Goal: Task Accomplishment & Management: Manage account settings

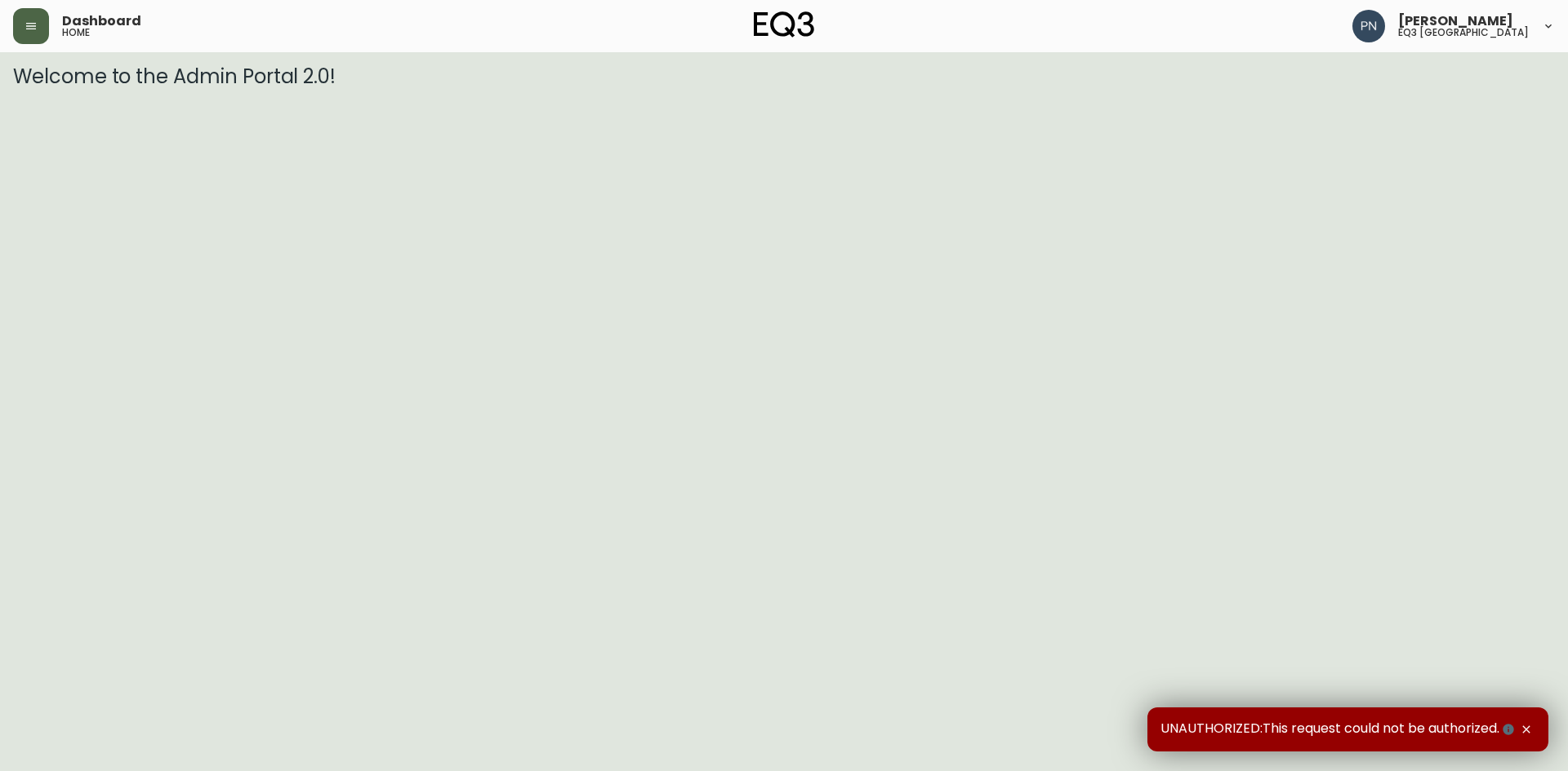
click at [19, 25] on button "button" at bounding box center [30, 25] width 36 height 36
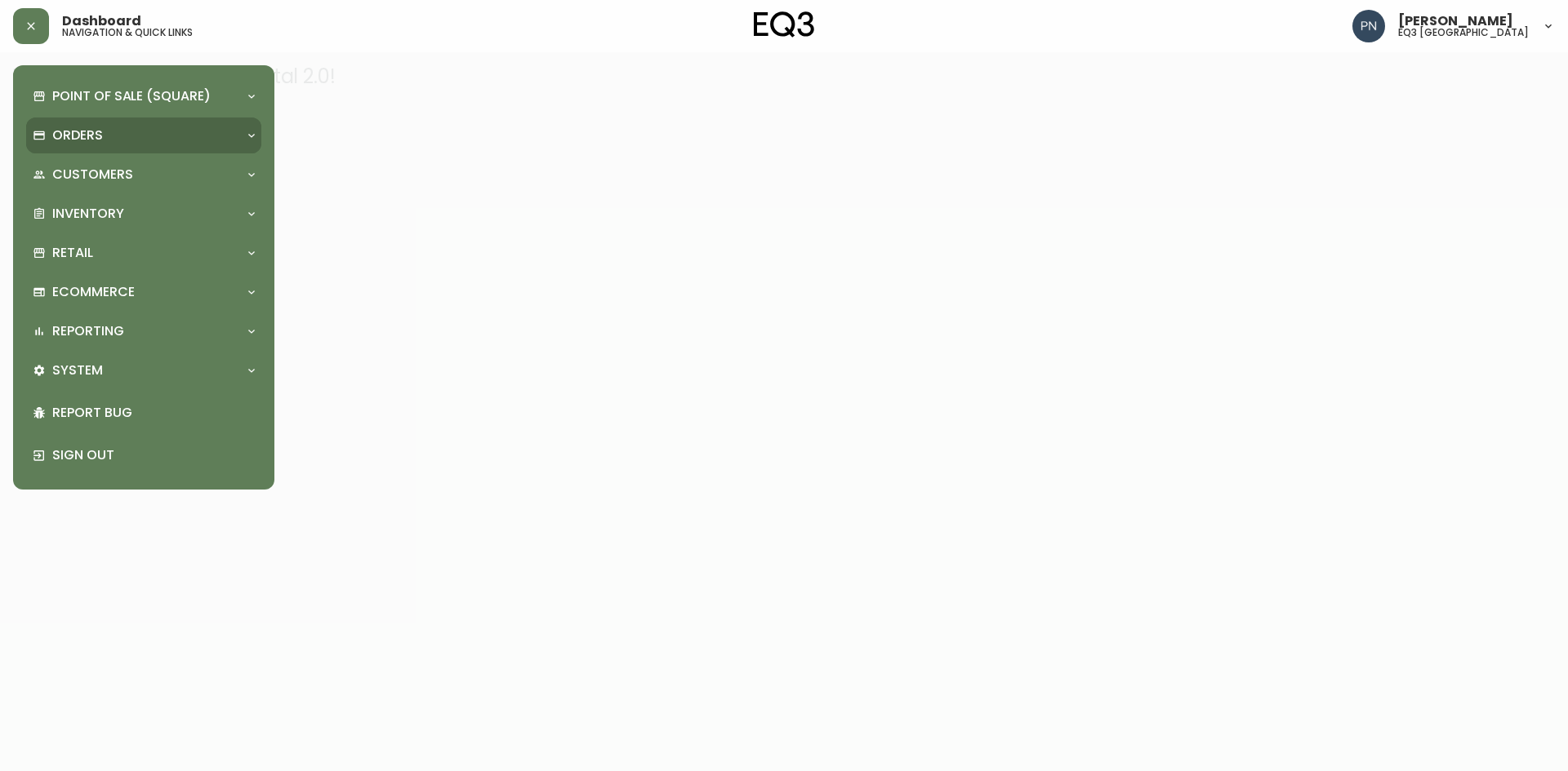
click at [161, 125] on div "Orders" at bounding box center [143, 135] width 235 height 36
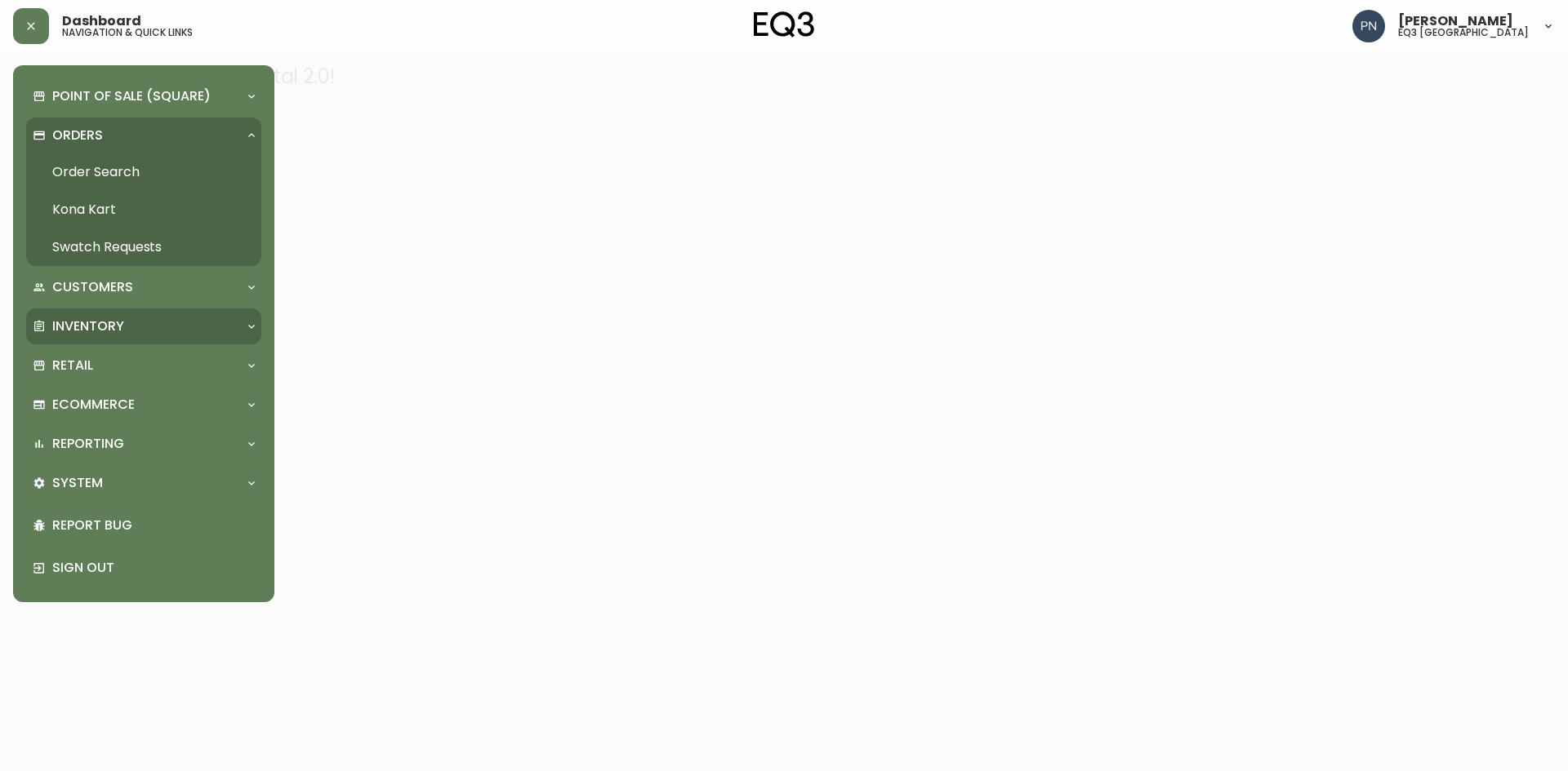
click at [123, 330] on p "Inventory" at bounding box center [89, 327] width 72 height 18
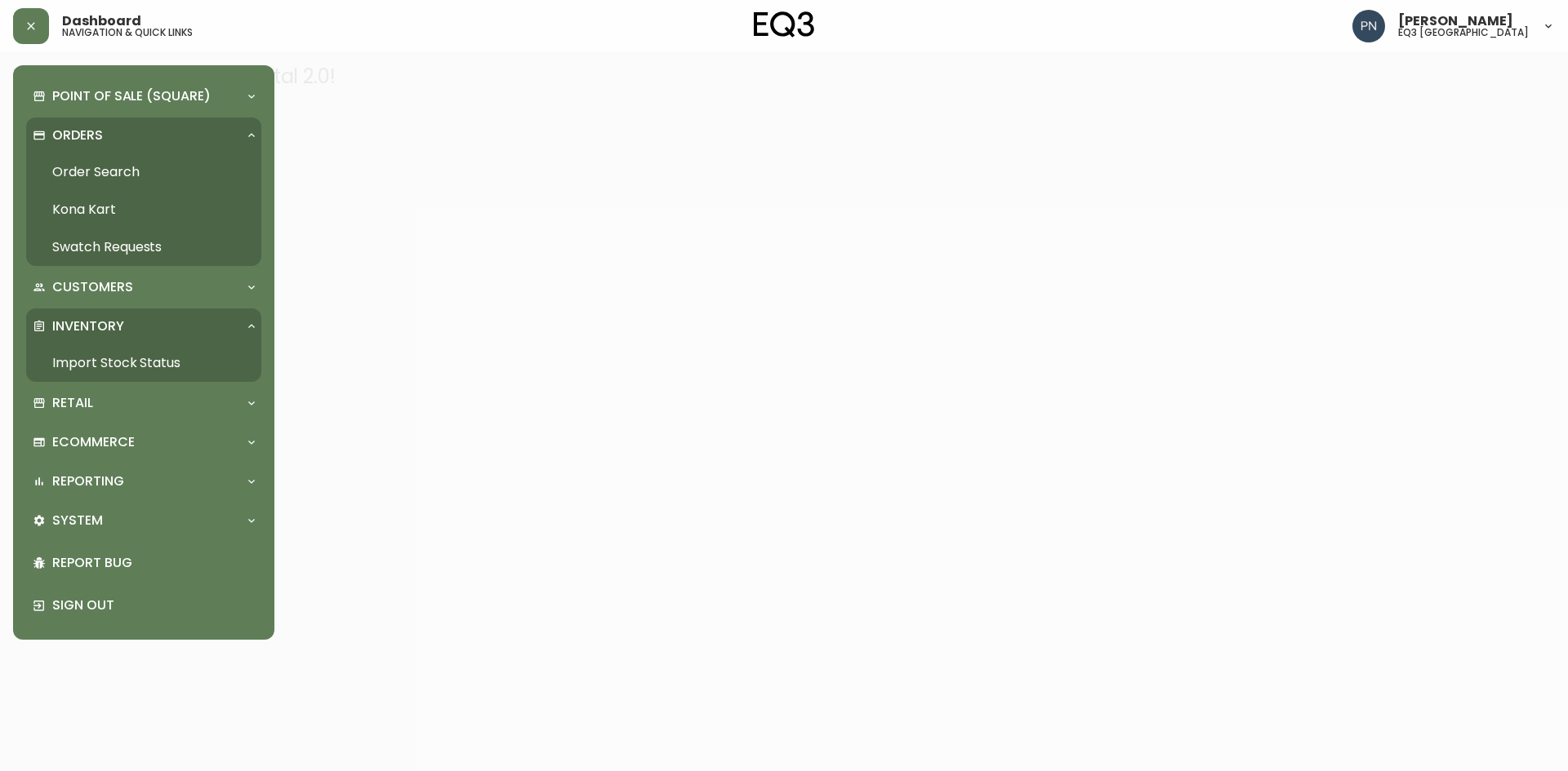
click at [102, 371] on link "Import Stock Status" at bounding box center [143, 363] width 235 height 38
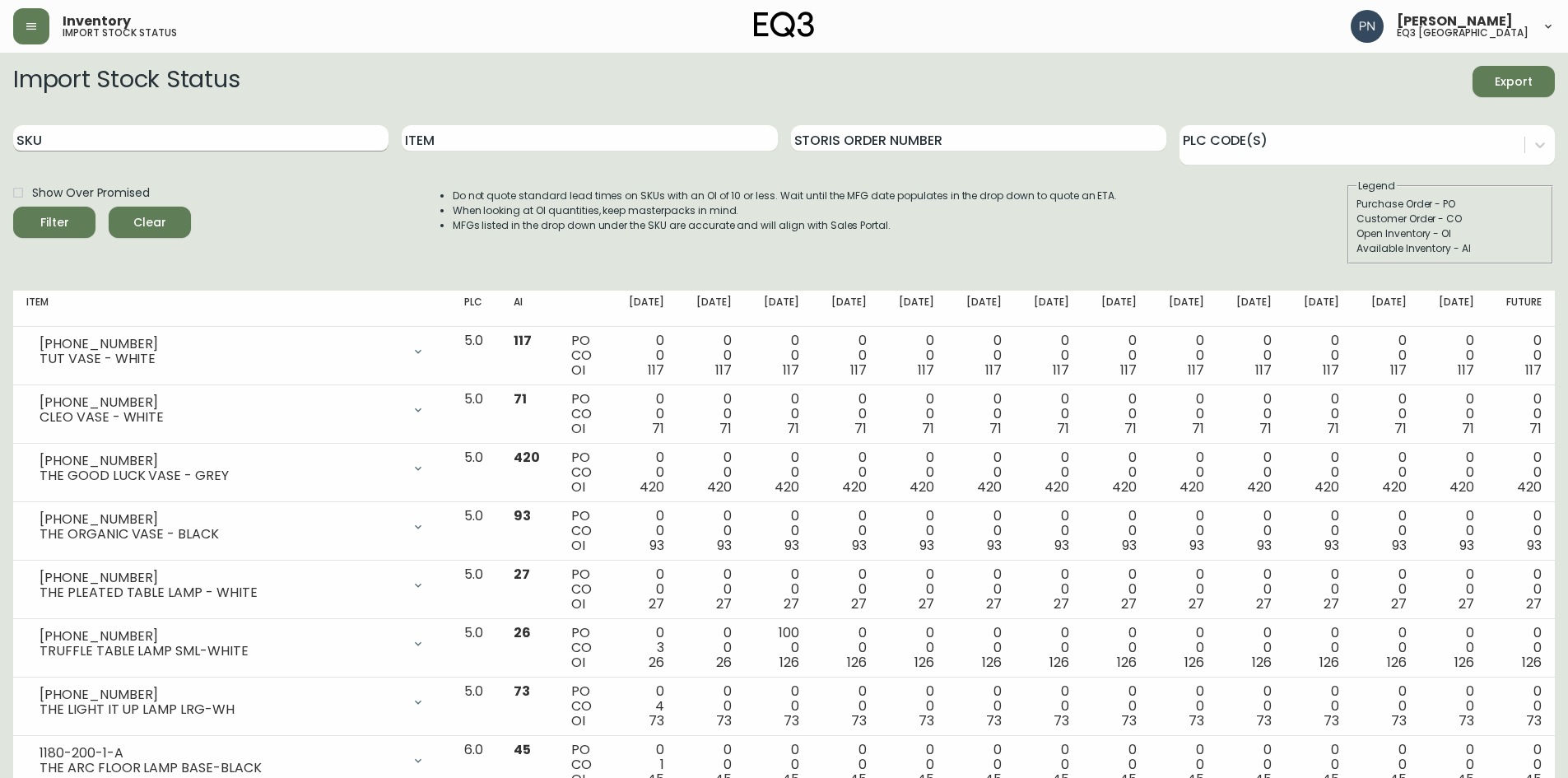
click at [170, 139] on input "SKU" at bounding box center [201, 138] width 376 height 27
click at [242, 134] on input "SKU" at bounding box center [201, 138] width 376 height 27
paste input "[PHONE_NUMBER]"
type input "[PHONE_NUMBER]"
click at [39, 210] on button "Filter" at bounding box center [54, 222] width 83 height 31
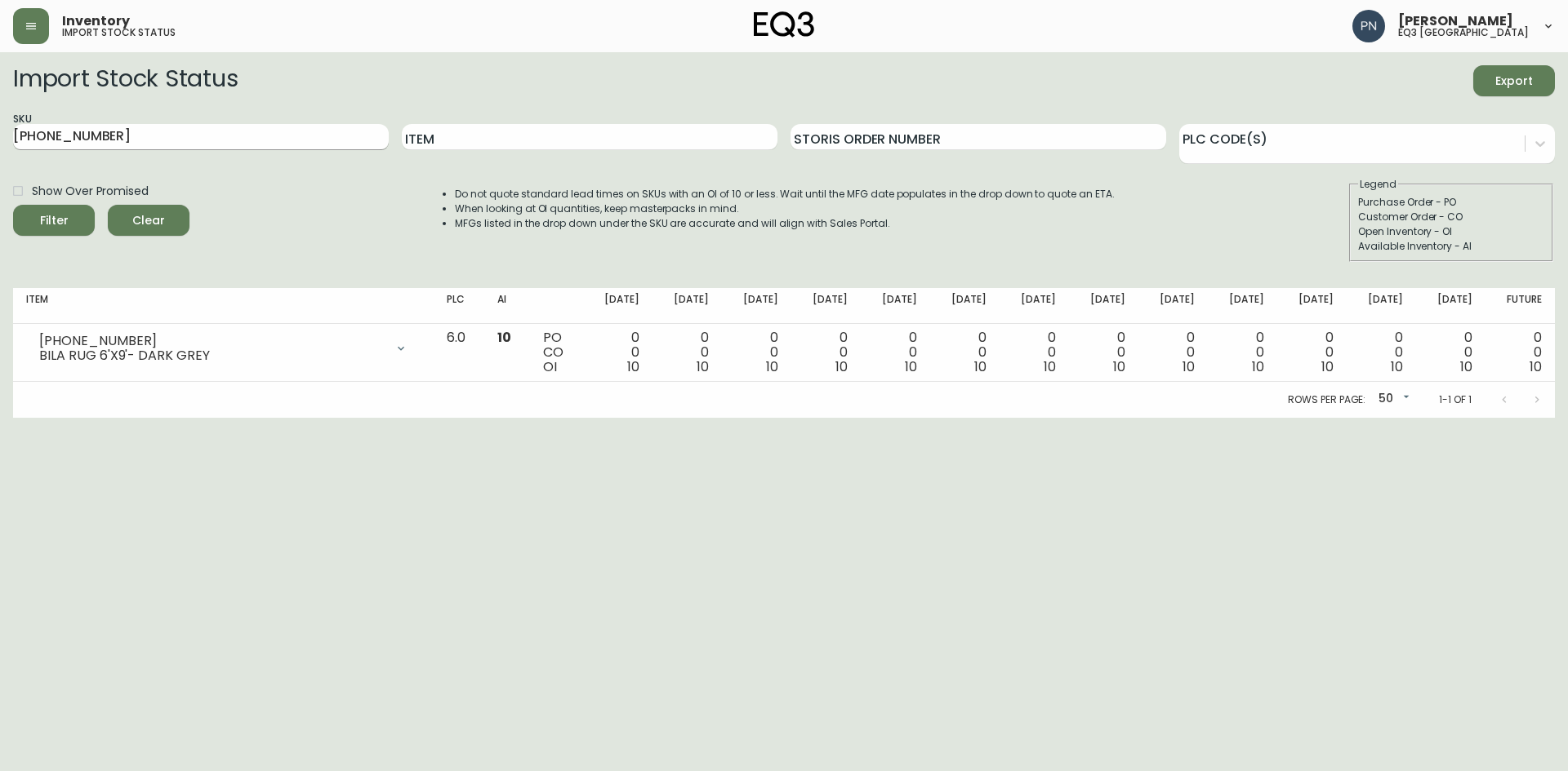
click at [148, 141] on input "[PHONE_NUMBER]" at bounding box center [200, 136] width 375 height 26
drag, startPoint x: 264, startPoint y: 138, endPoint x: 0, endPoint y: 179, distance: 267.2
click at [0, 179] on main "Import Stock Status Export SKU [PHONE_NUMBER] Item Storis Order Number PLC Code…" at bounding box center [784, 235] width 1568 height 366
paste input "[PHONE_NUMBER]"
type input "[PHONE_NUMBER]"
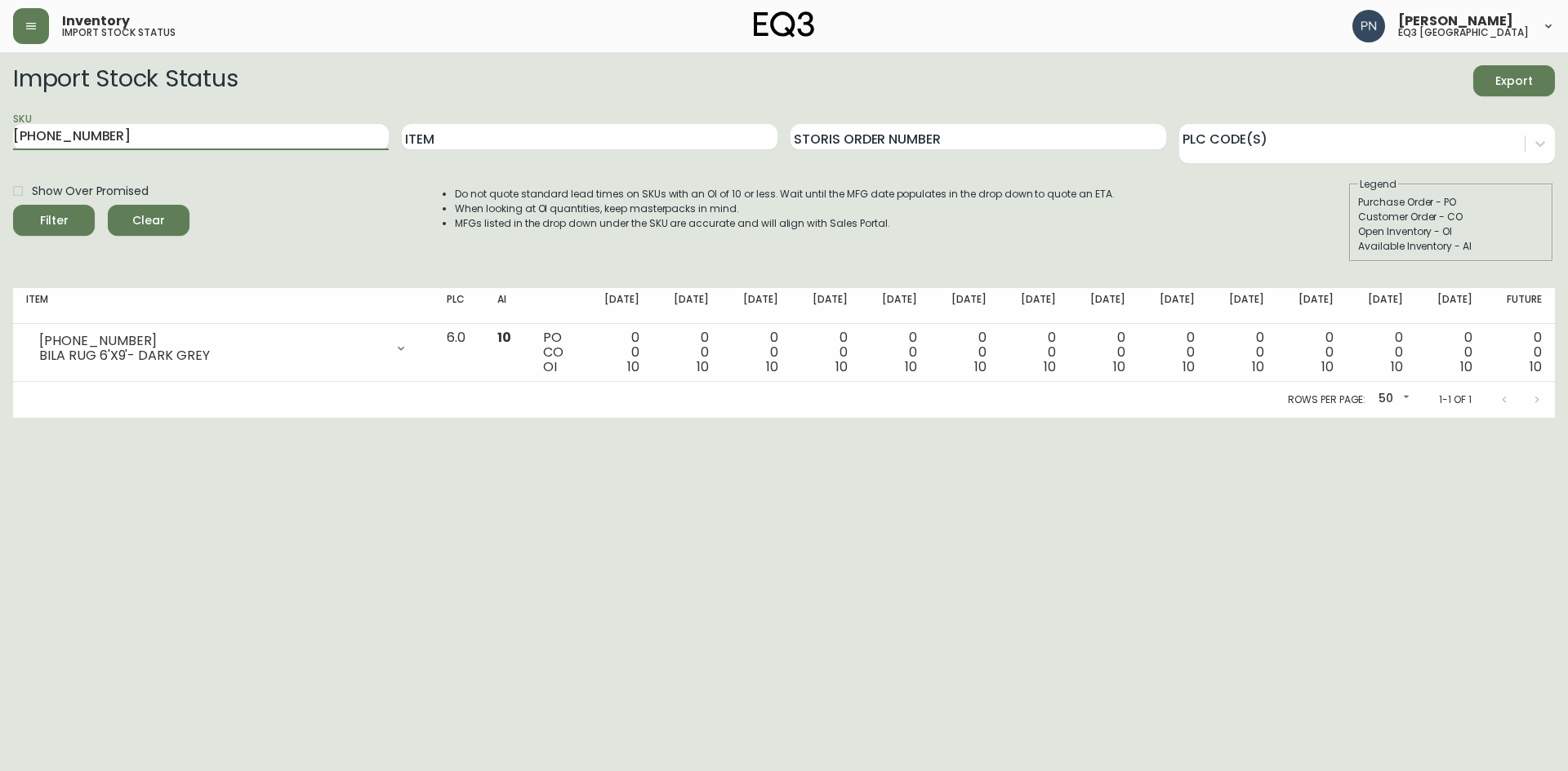
click at [45, 220] on icon "submit" at bounding box center [48, 218] width 20 height 19
click at [182, 142] on input "[PHONE_NUMBER]" at bounding box center [200, 136] width 375 height 26
drag, startPoint x: 182, startPoint y: 142, endPoint x: 0, endPoint y: 143, distance: 182.0
click at [0, 143] on main "Import Stock Status Export SKU [PHONE_NUMBER] Item Storis Order Number PLC Code…" at bounding box center [784, 235] width 1568 height 366
paste input "[PHONE_NUMBER]"
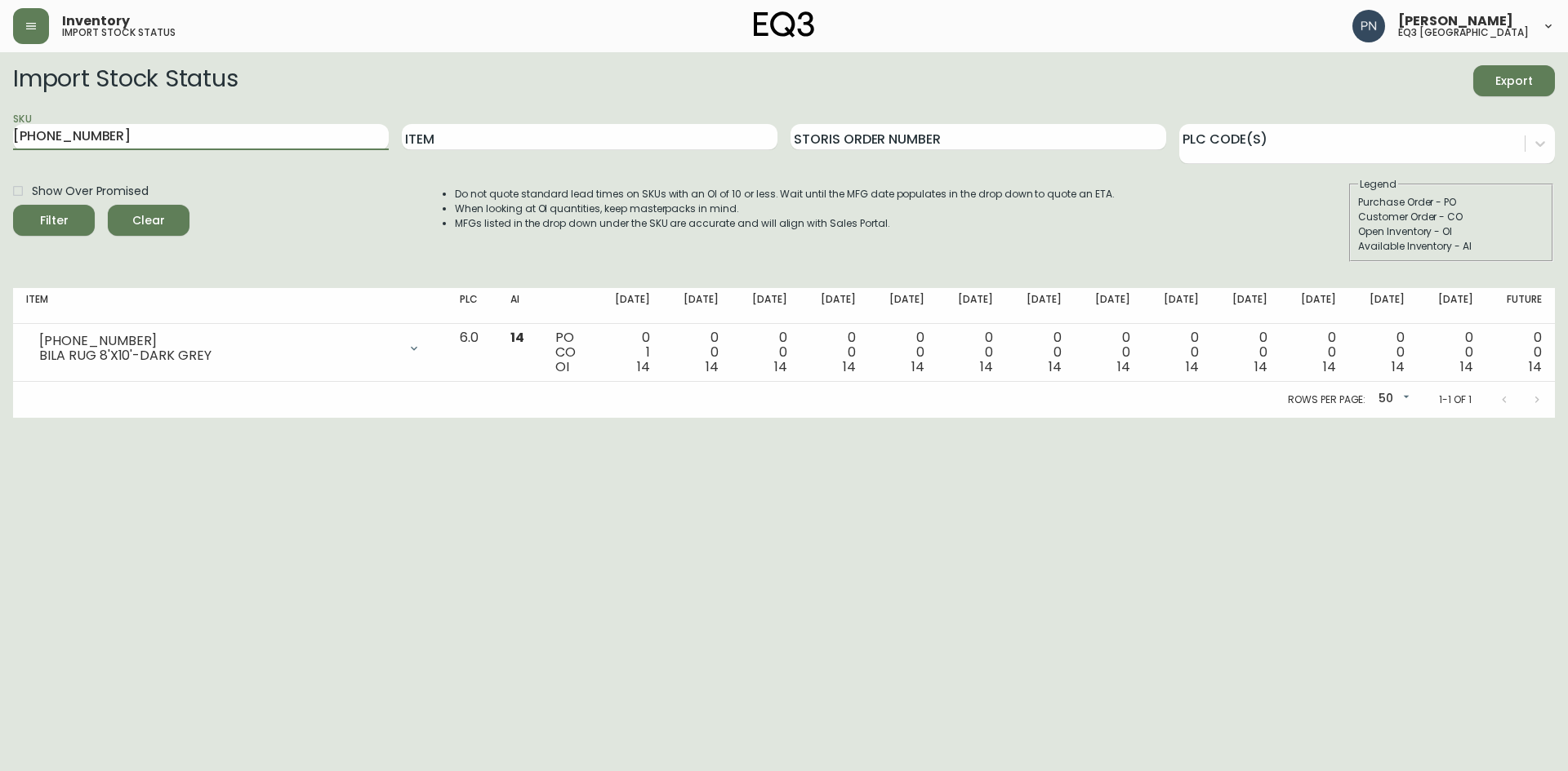
type input "[PHONE_NUMBER]"
click at [13, 205] on button "Filter" at bounding box center [54, 220] width 82 height 31
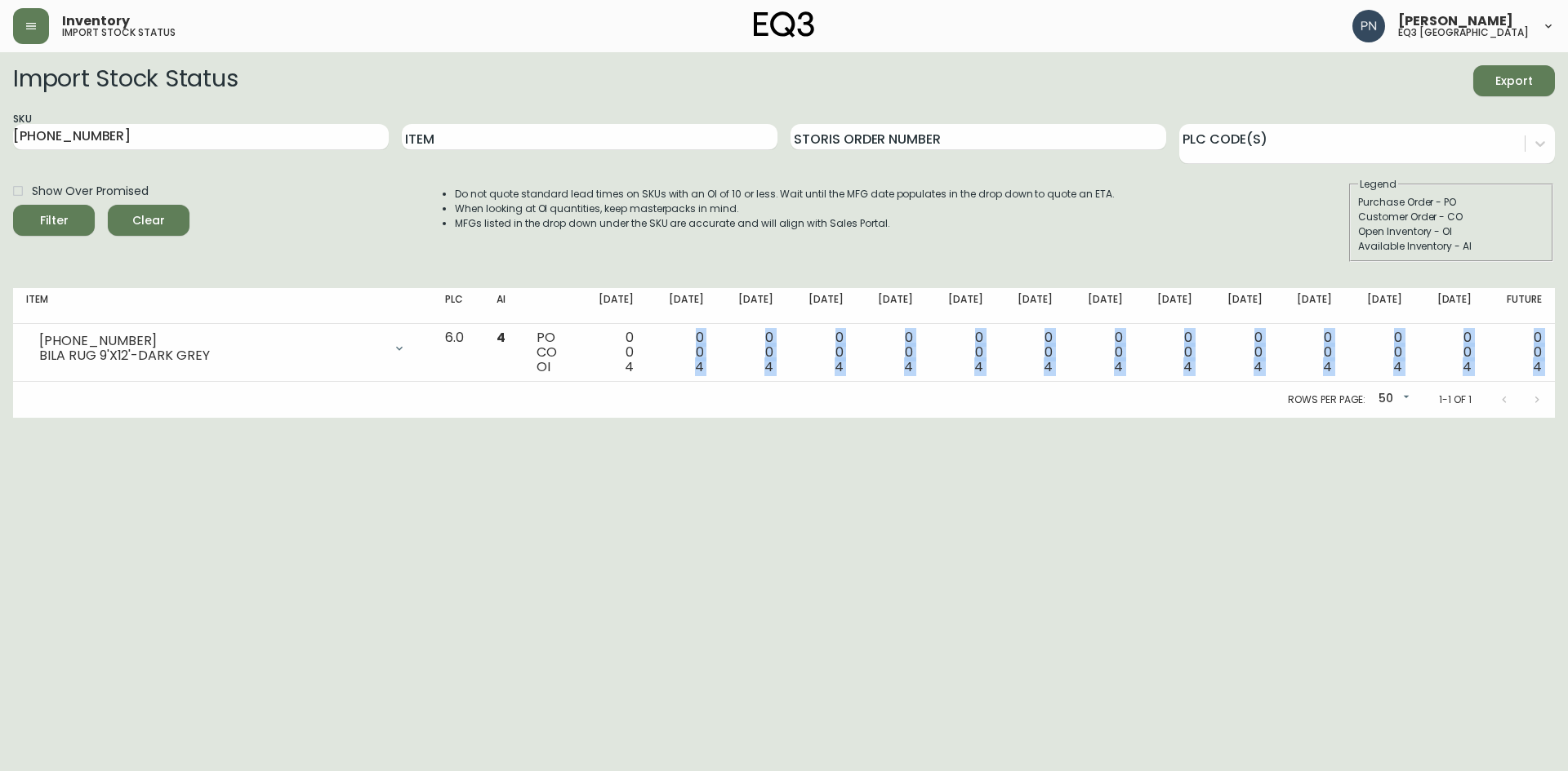
drag, startPoint x: 655, startPoint y: 368, endPoint x: 1013, endPoint y: 382, distance: 358.3
click at [1013, 382] on div "Item PLC AI [DATE] Sep [DATE] Oct [DATE] Oct [DATE] [DATE] Nov [DATE] Nov [DATE…" at bounding box center [783, 353] width 1542 height 130
click at [967, 418] on html "Inventory import stock status [PERSON_NAME] eq3 [GEOGRAPHIC_DATA] Import Stock …" at bounding box center [784, 209] width 1568 height 418
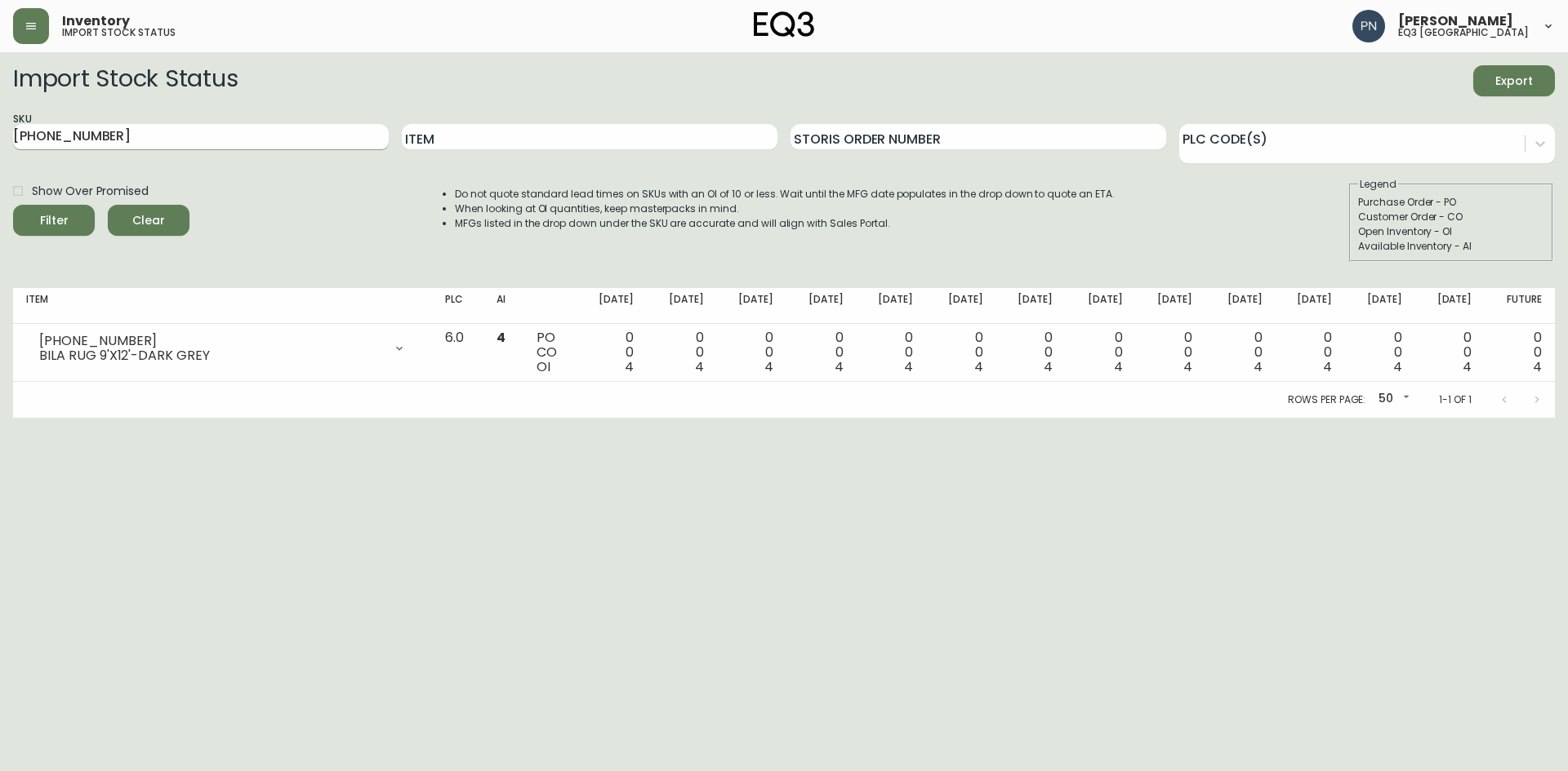
click at [141, 148] on input "[PHONE_NUMBER]" at bounding box center [200, 136] width 375 height 26
drag, startPoint x: 141, startPoint y: 148, endPoint x: 0, endPoint y: 141, distance: 141.2
click at [0, 141] on main "Import Stock Status Export SKU [PHONE_NUMBER] Item Storis Order Number PLC Code…" at bounding box center [784, 235] width 1568 height 366
paste input "[PHONE_NUMBER]"
type input "[PHONE_NUMBER]"
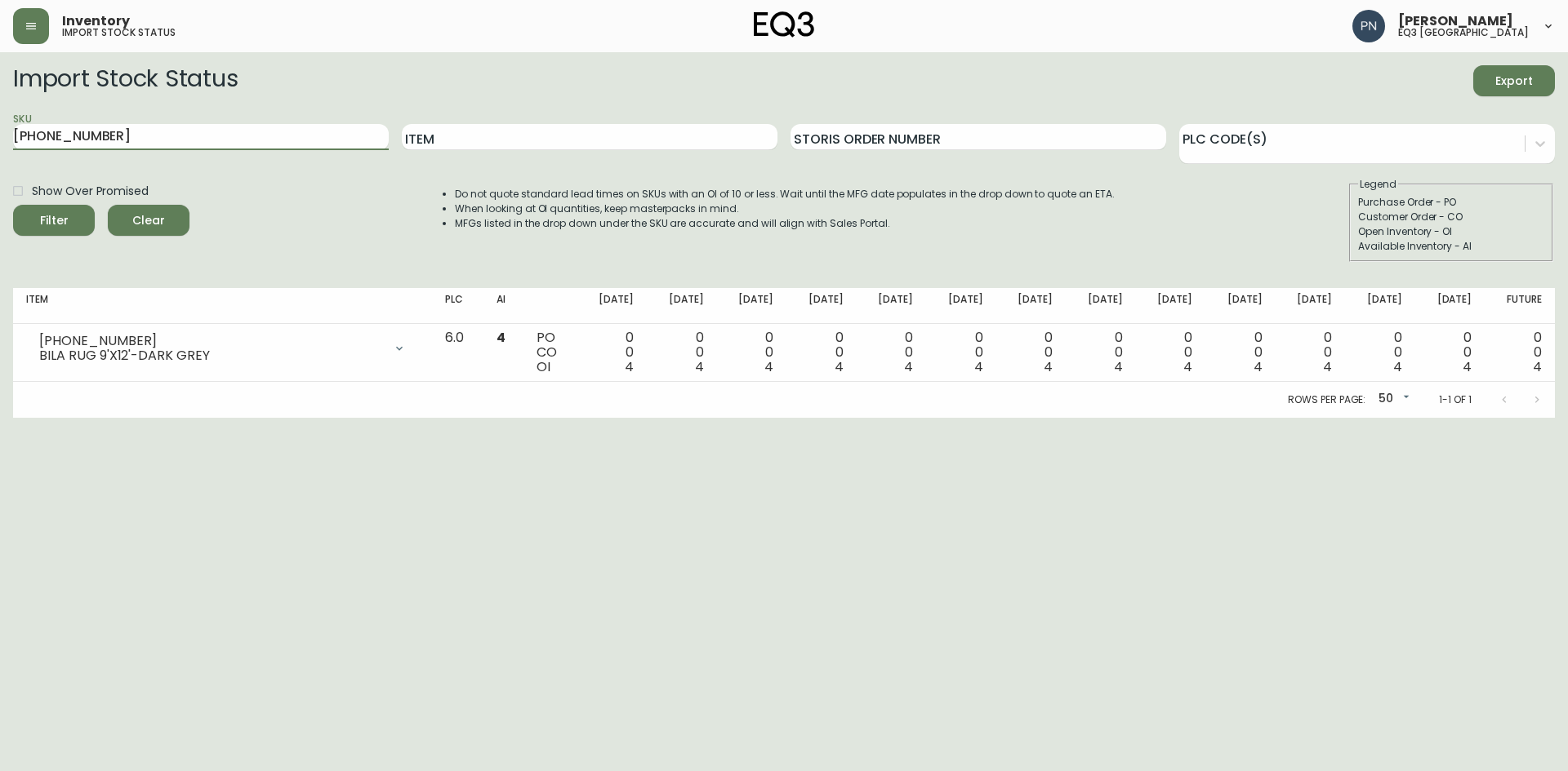
click at [13, 205] on button "Filter" at bounding box center [54, 220] width 82 height 31
click at [768, 18] on img at bounding box center [784, 24] width 60 height 26
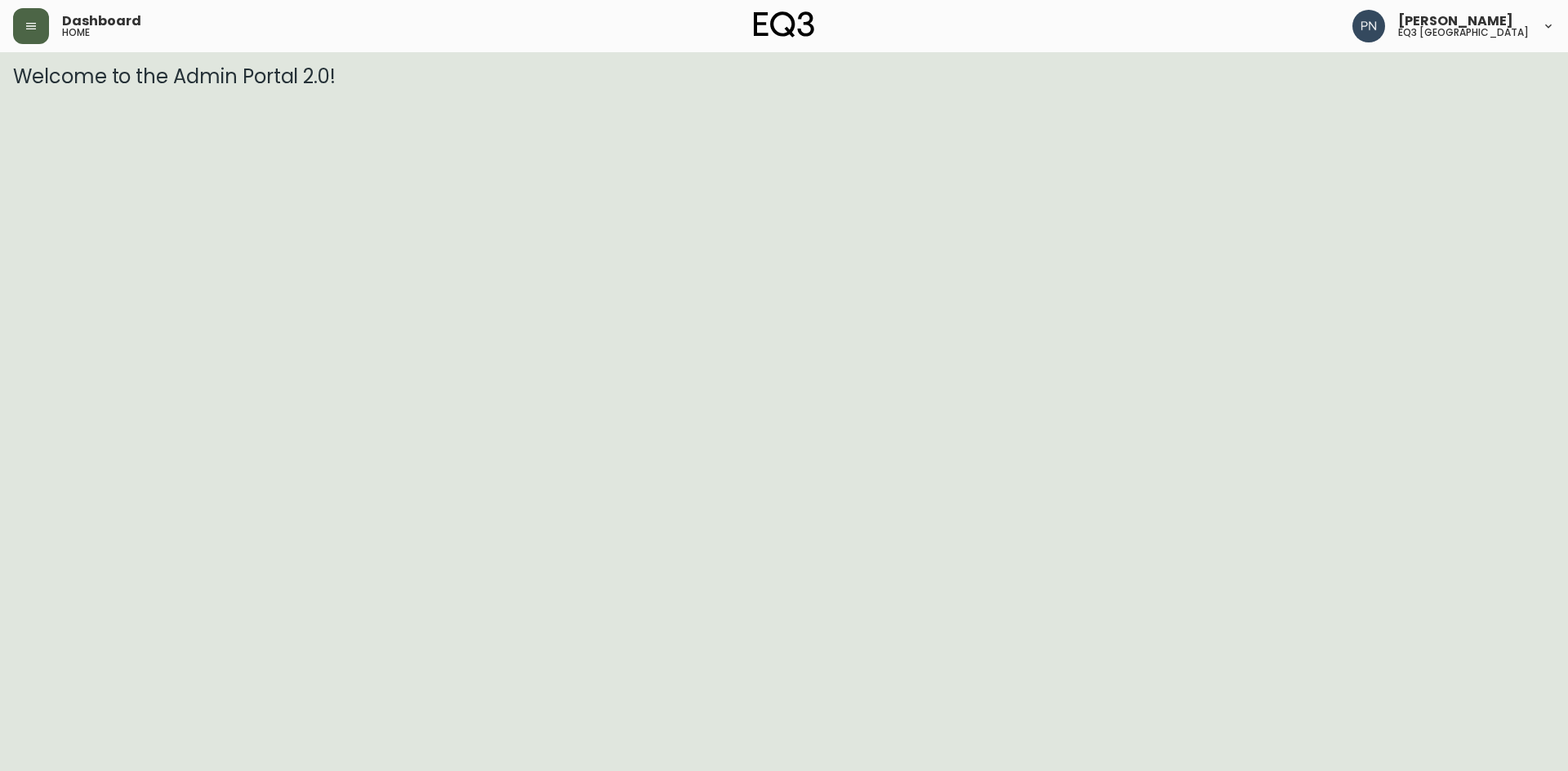
click at [28, 31] on icon "button" at bounding box center [30, 25] width 13 height 13
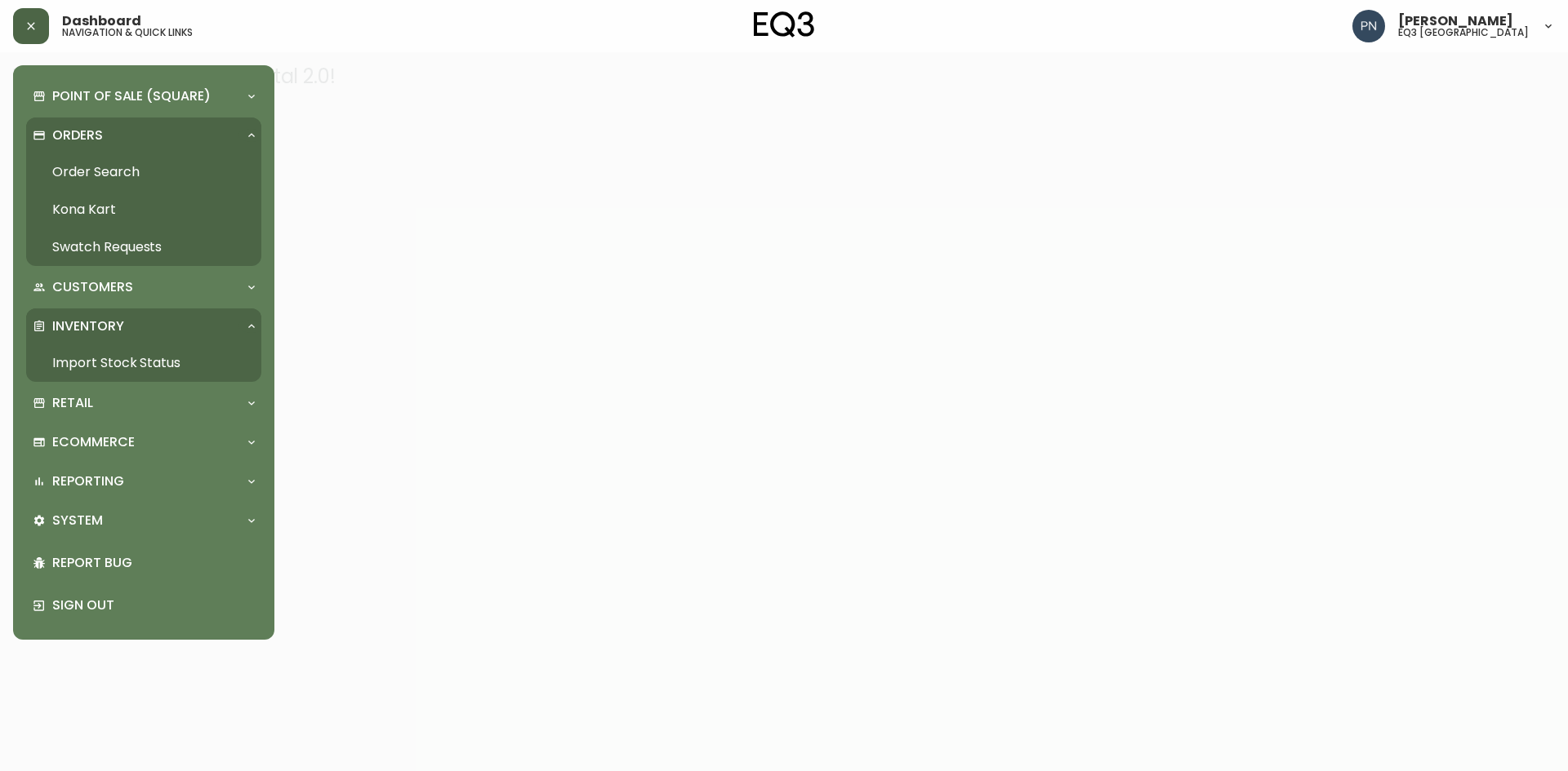
click at [660, 186] on div at bounding box center [784, 385] width 1568 height 771
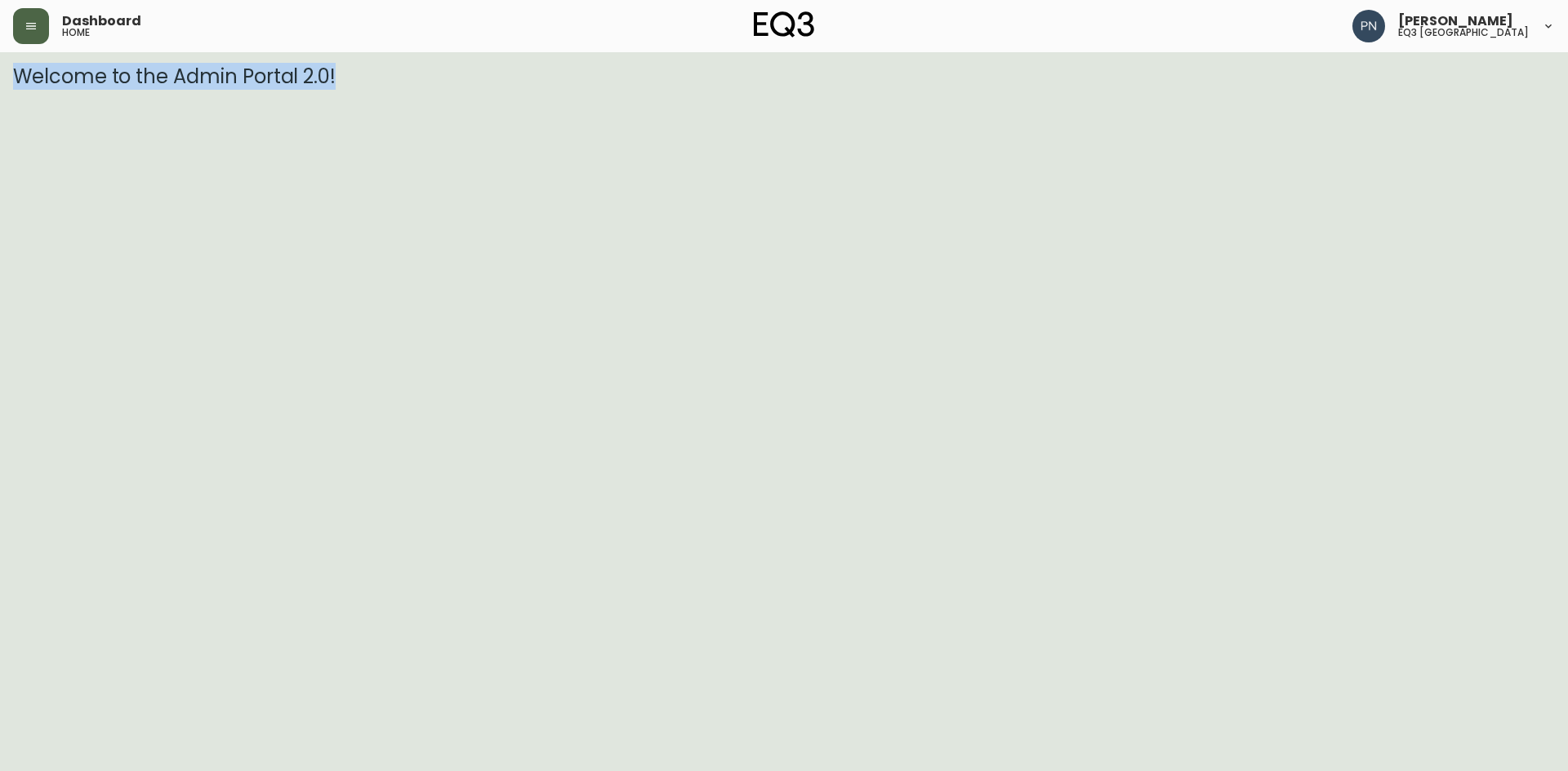
drag, startPoint x: 16, startPoint y: 74, endPoint x: 419, endPoint y: 70, distance: 403.0
click at [419, 70] on h3 "Welcome to the Admin Portal 2.0!" at bounding box center [783, 76] width 1542 height 22
click at [416, 86] on h3 "Welcome to the Admin Portal 2.0!" at bounding box center [783, 76] width 1542 height 22
drag, startPoint x: 15, startPoint y: 70, endPoint x: 859, endPoint y: 153, distance: 848.1
click at [859, 88] on html "Dashboard home [PERSON_NAME] eq3 [GEOGRAPHIC_DATA] Welcome to the Admin Portal …" at bounding box center [784, 44] width 1568 height 88
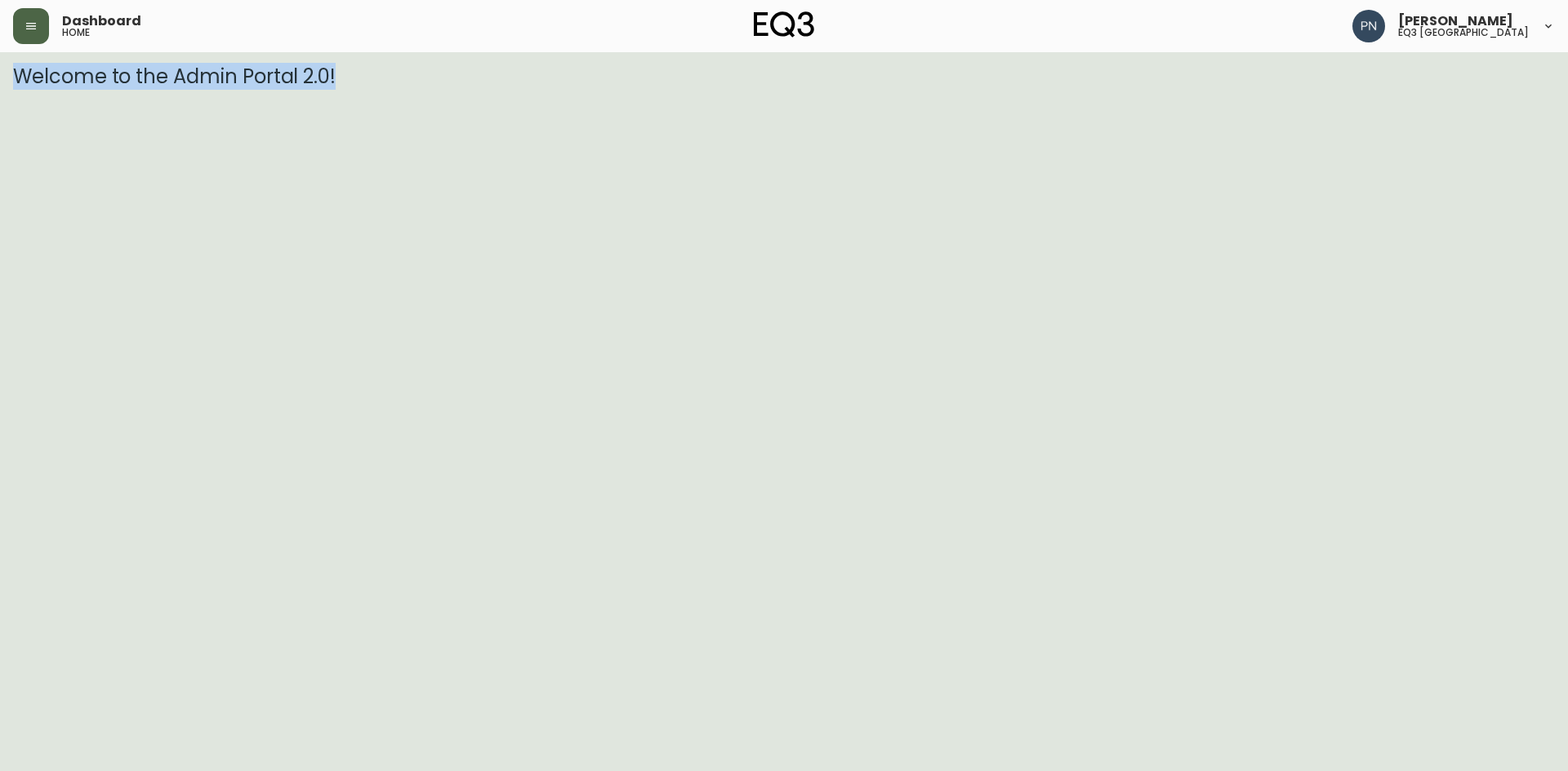
click at [817, 88] on html "Dashboard home [PERSON_NAME] eq3 [GEOGRAPHIC_DATA] Welcome to the Admin Portal …" at bounding box center [784, 44] width 1568 height 88
click at [766, 88] on html "Dashboard home [PERSON_NAME] eq3 [GEOGRAPHIC_DATA] Welcome to the Admin Portal …" at bounding box center [784, 44] width 1568 height 88
click at [40, 22] on button "button" at bounding box center [30, 25] width 36 height 36
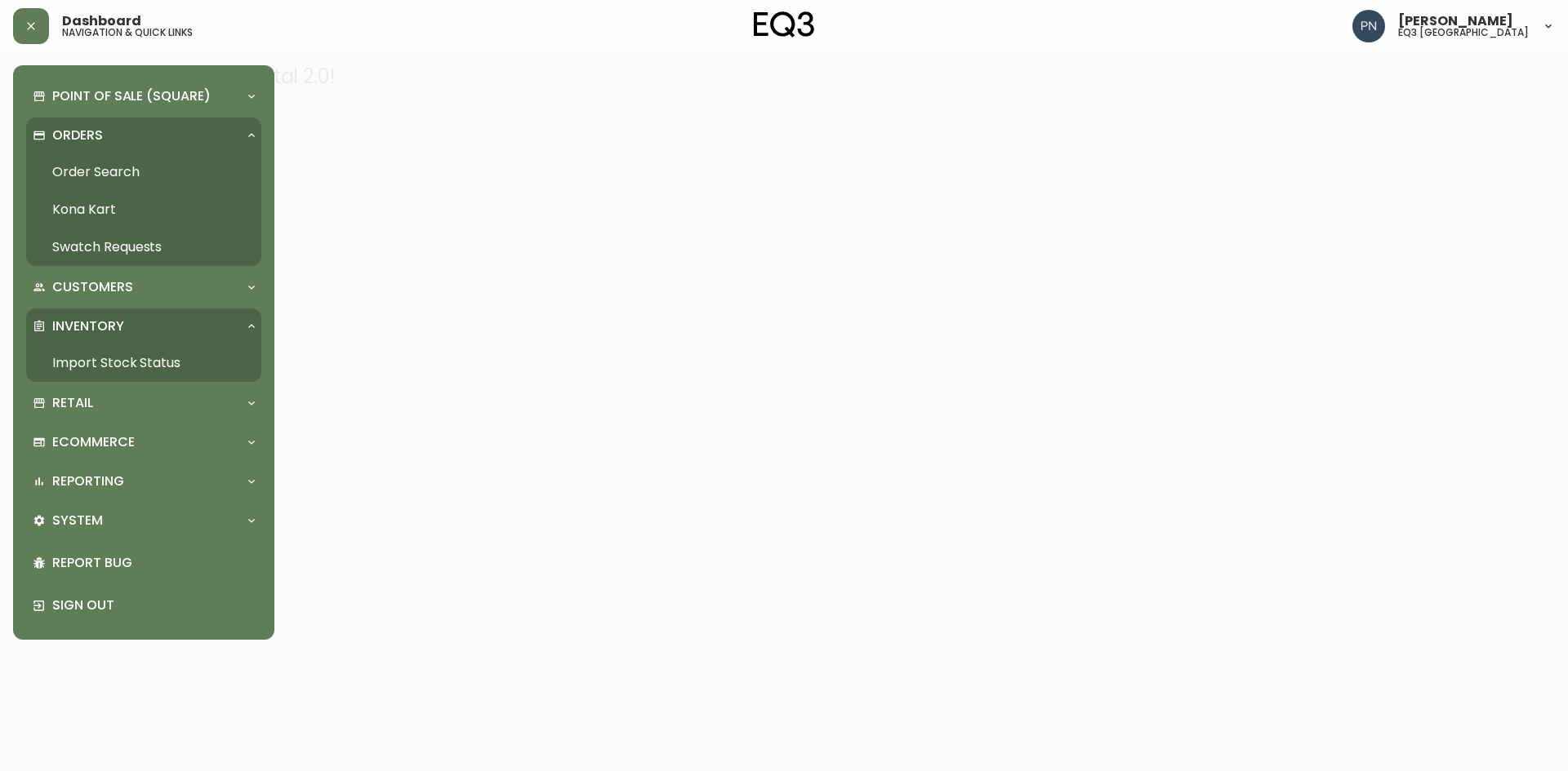
click at [118, 167] on link "Order Search" at bounding box center [143, 172] width 235 height 38
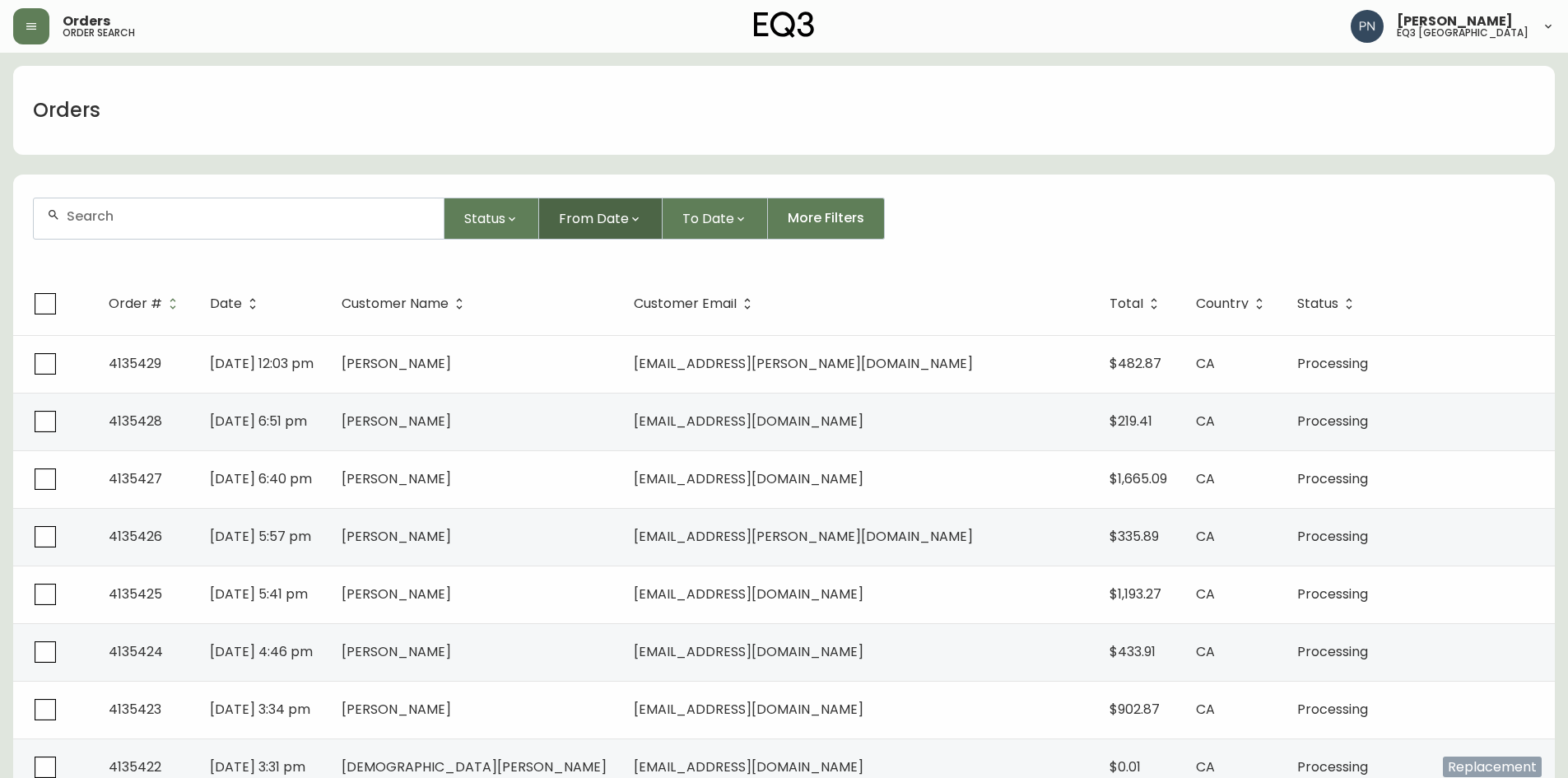
click at [643, 225] on button "From Date" at bounding box center [602, 218] width 124 height 42
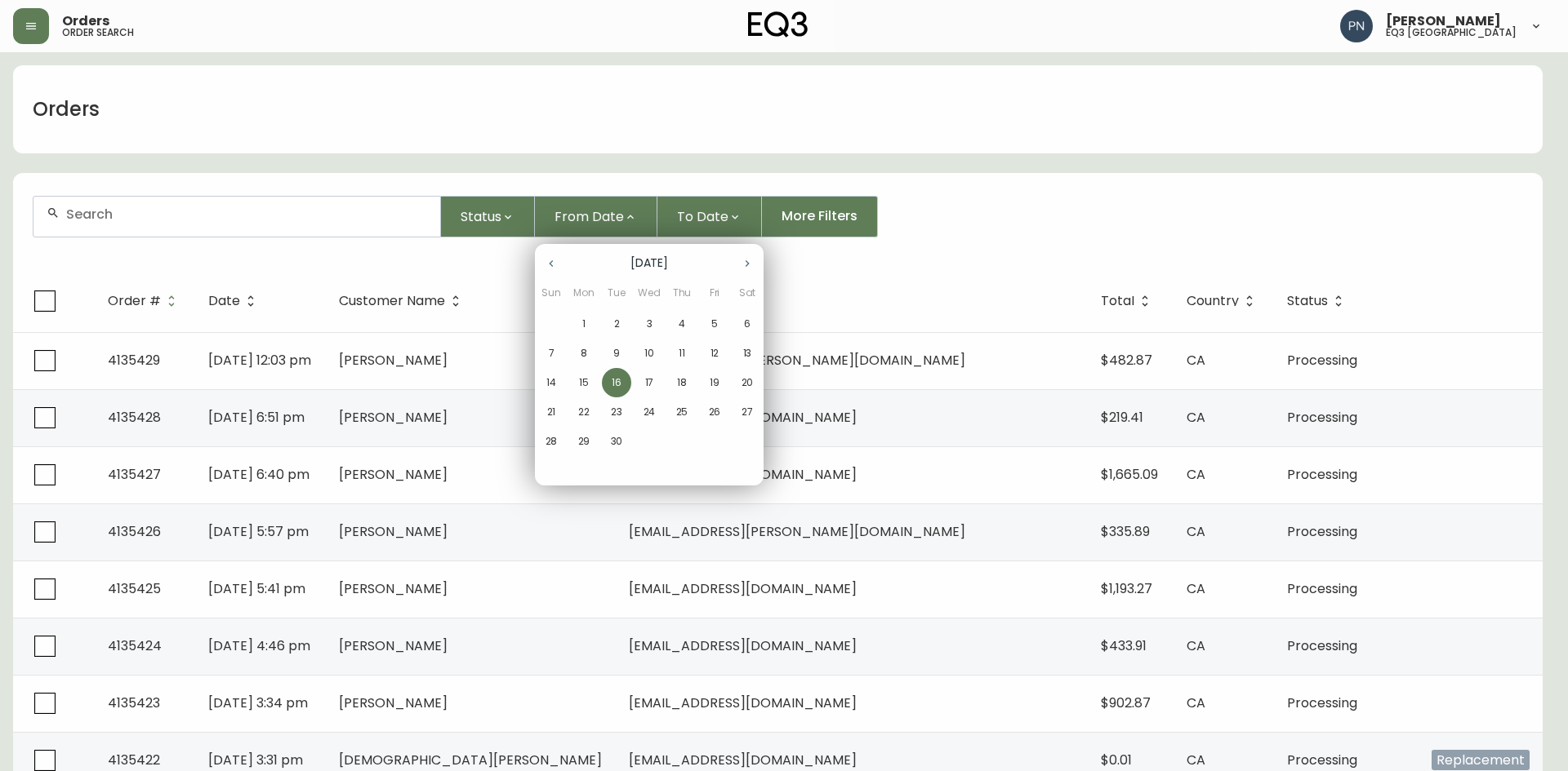
click at [586, 315] on button "1" at bounding box center [584, 324] width 29 height 29
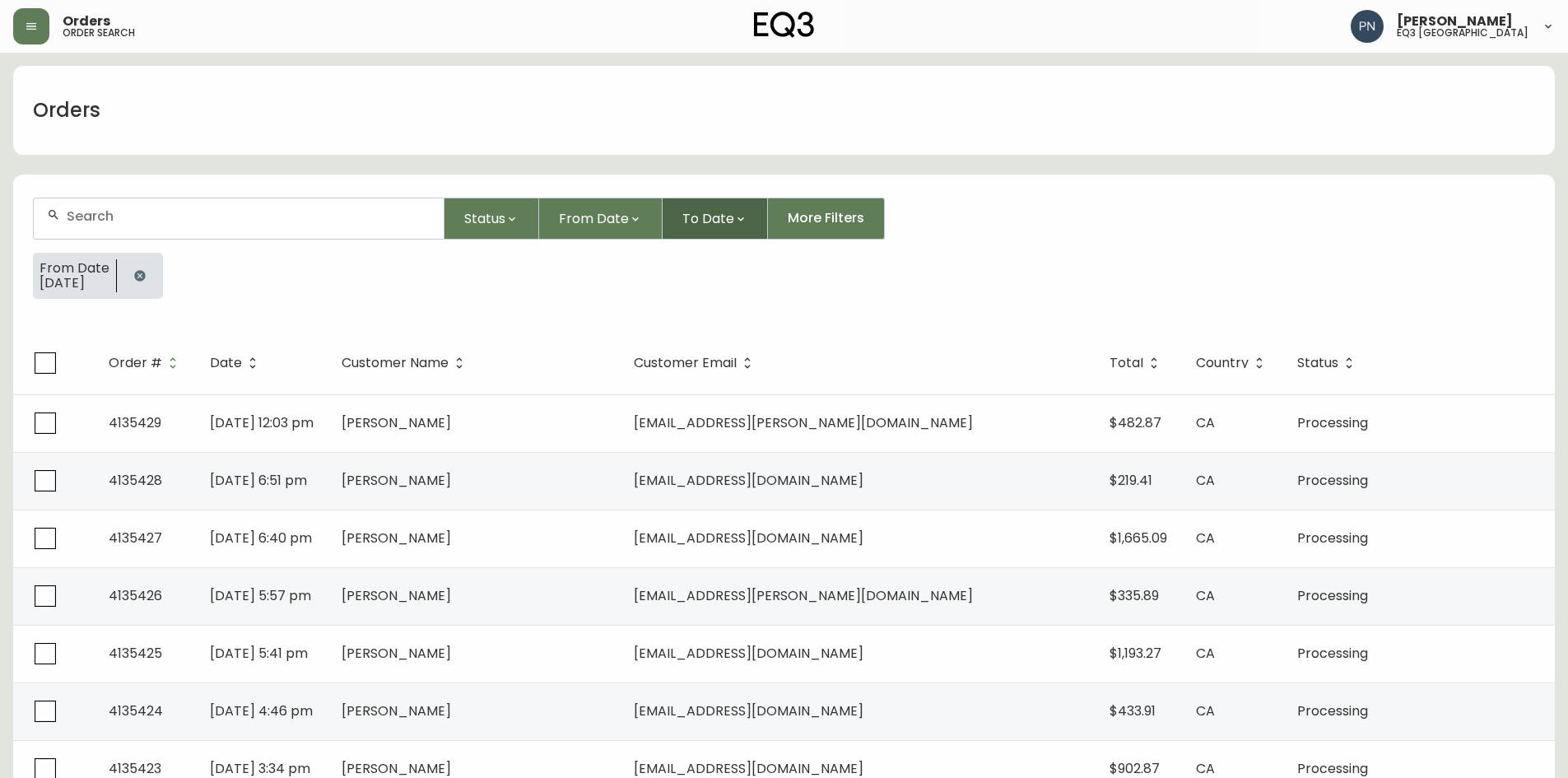
click at [725, 211] on span "To Date" at bounding box center [708, 218] width 52 height 21
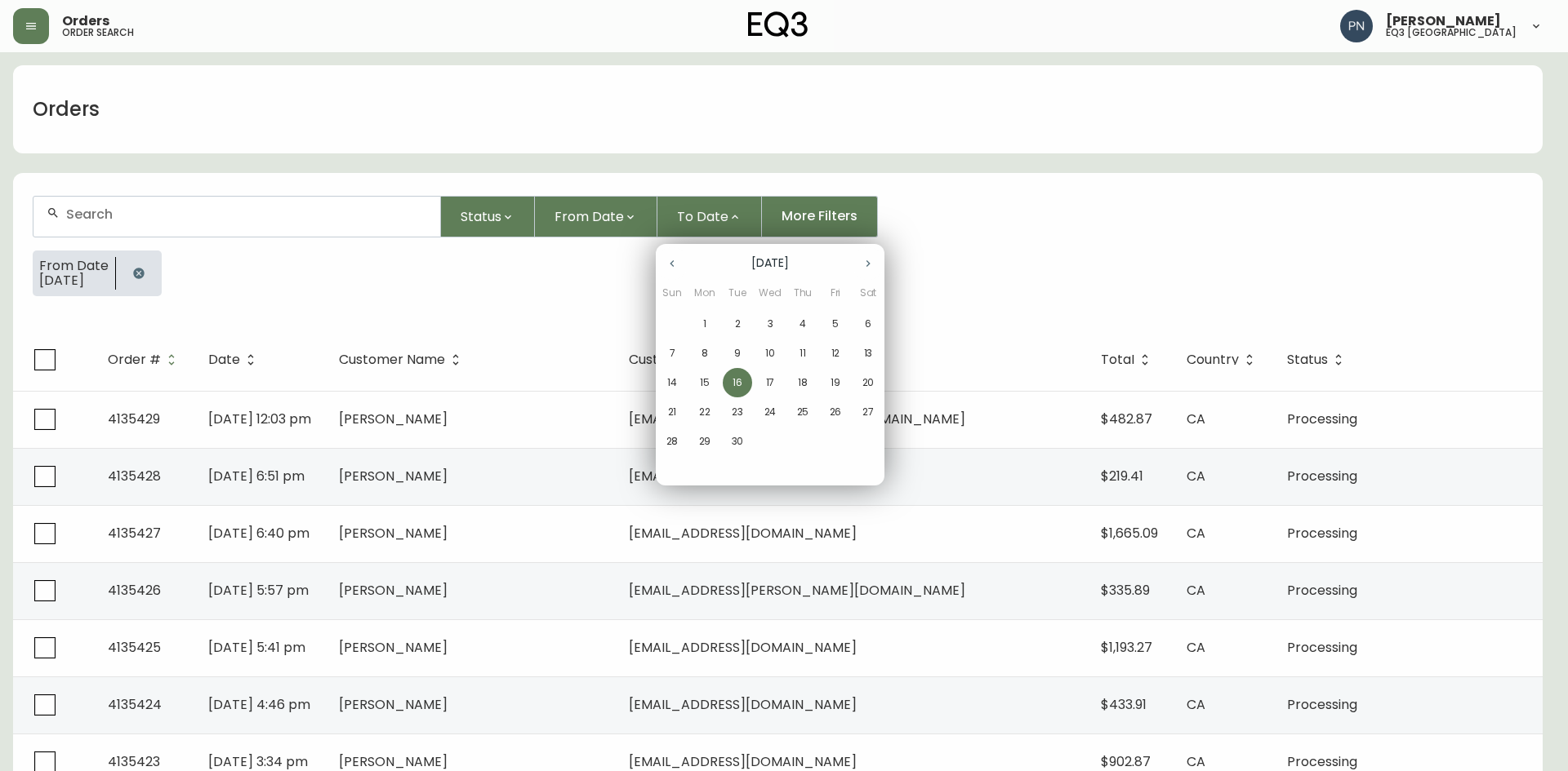
click at [734, 379] on p "16" at bounding box center [737, 382] width 10 height 15
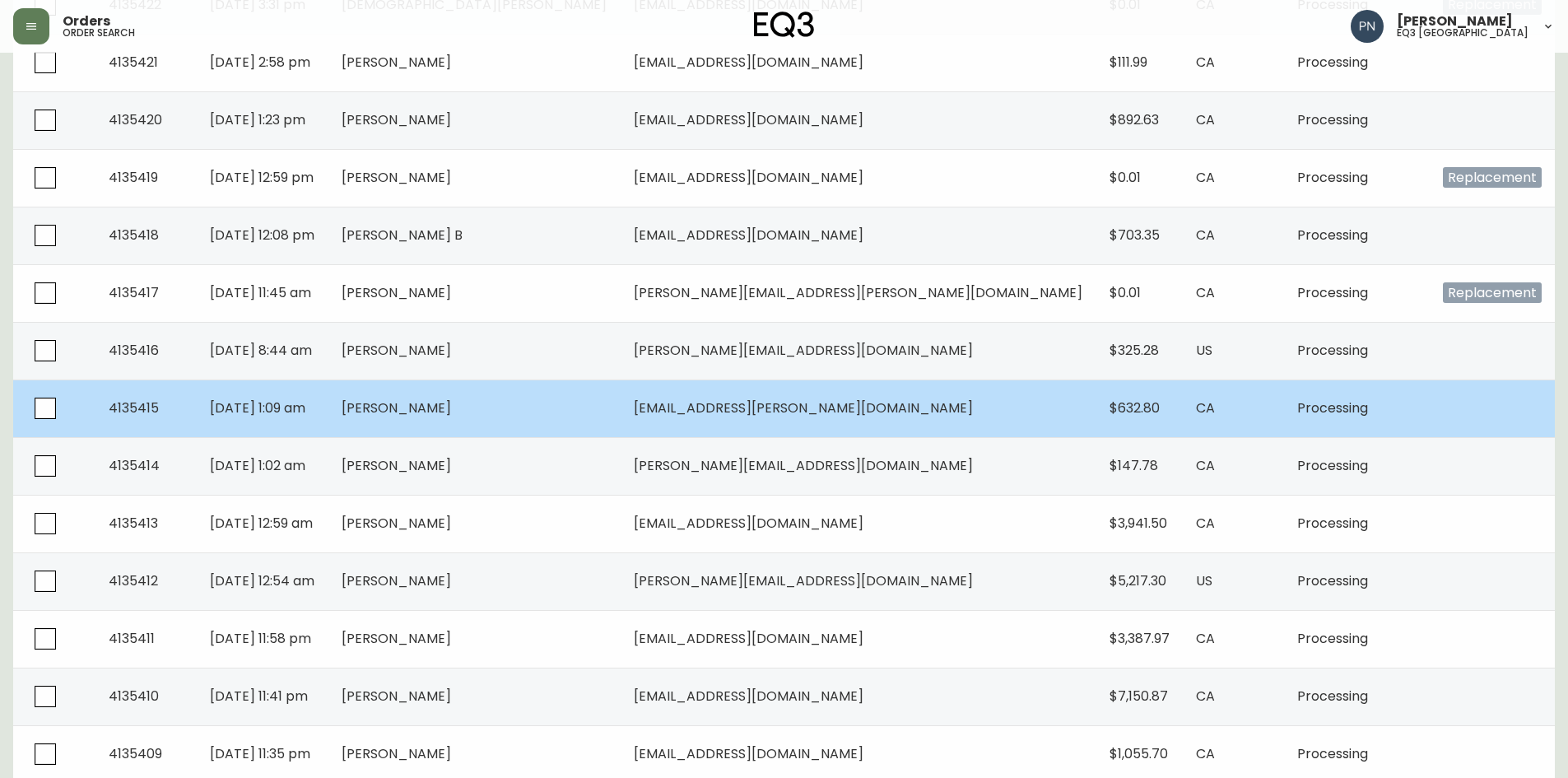
scroll to position [823, 0]
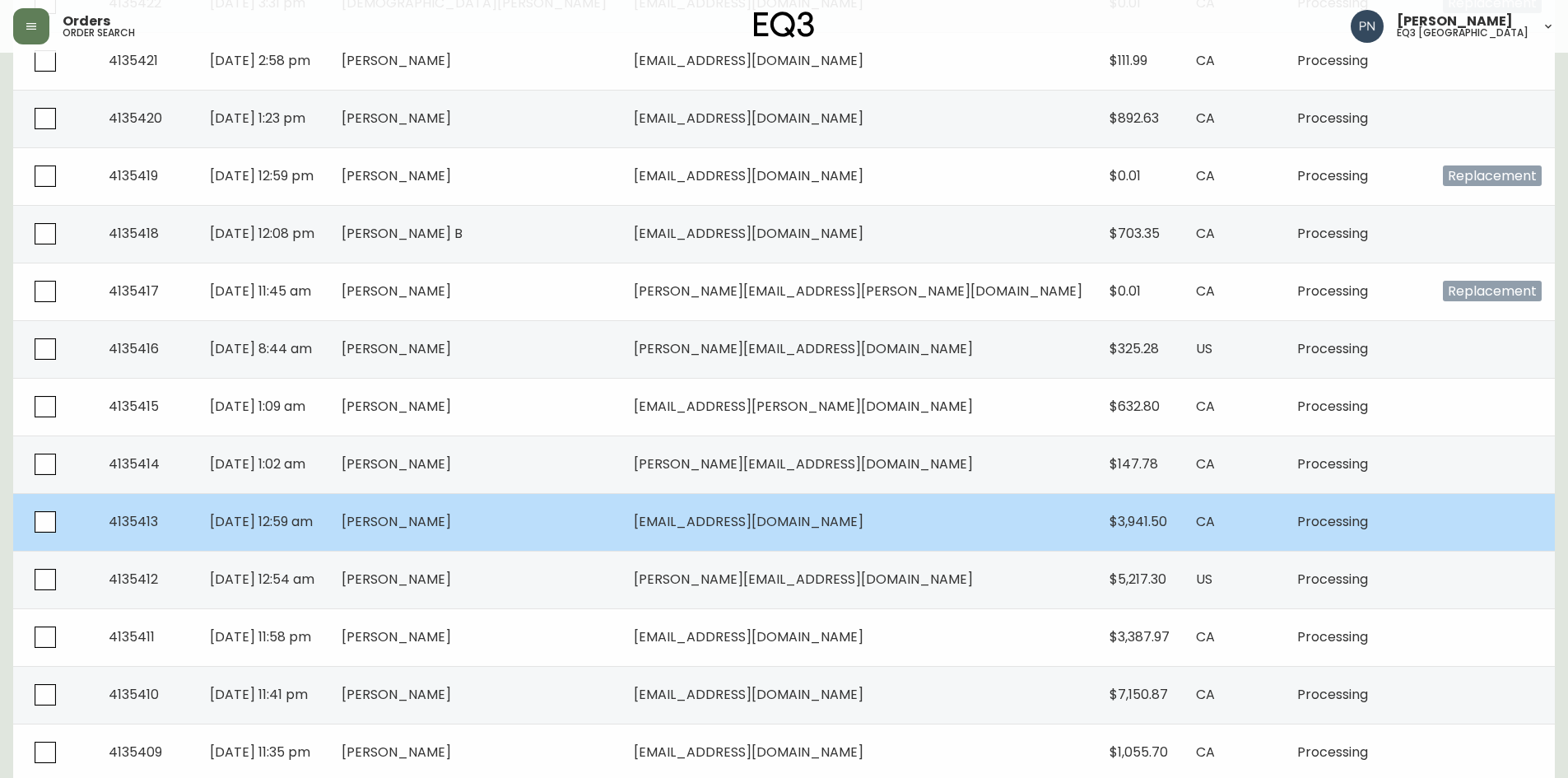
click at [327, 519] on td "[DATE] 12:59 am" at bounding box center [261, 522] width 131 height 58
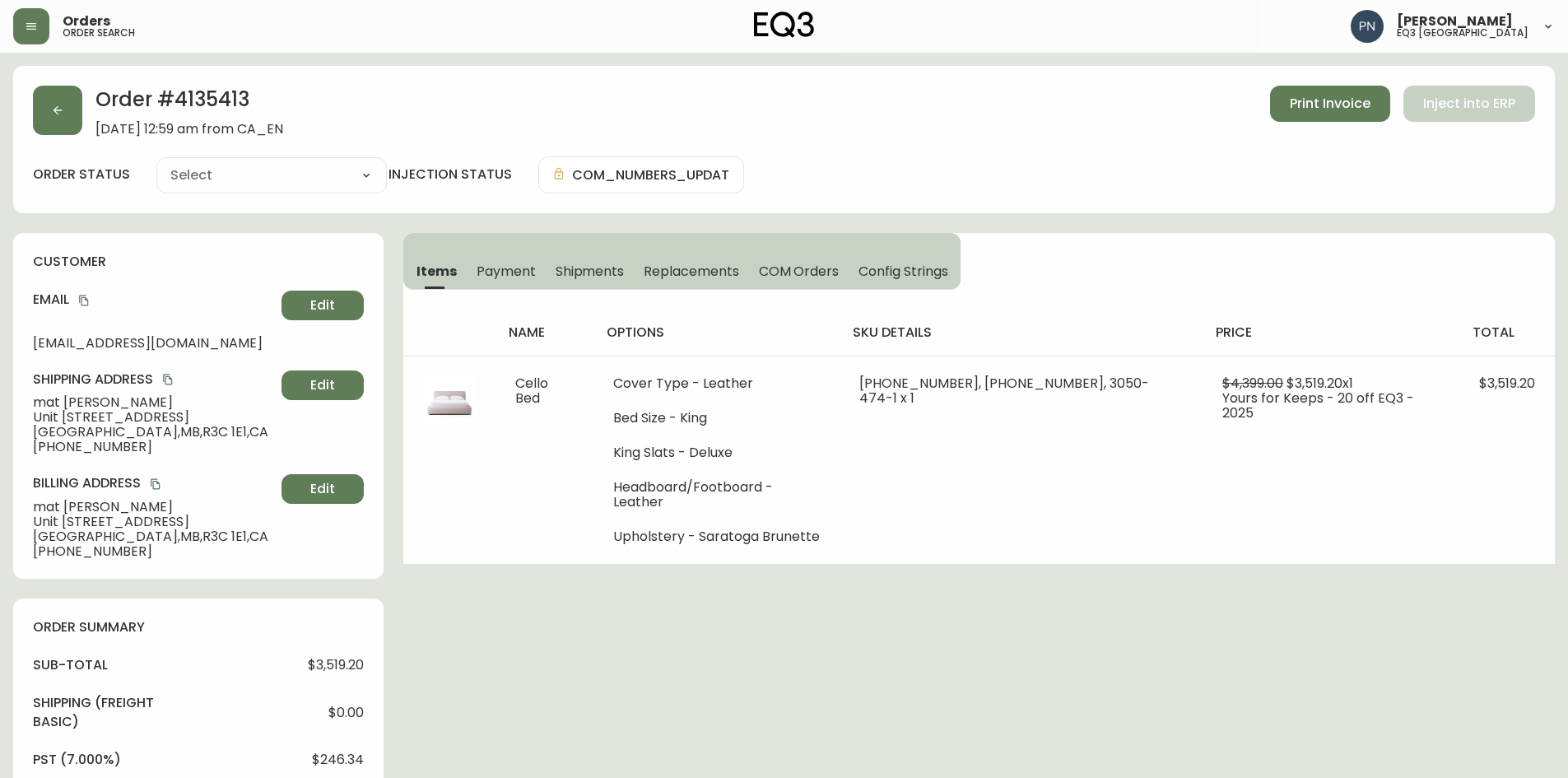
type input "Processing"
select select "PROCESSING"
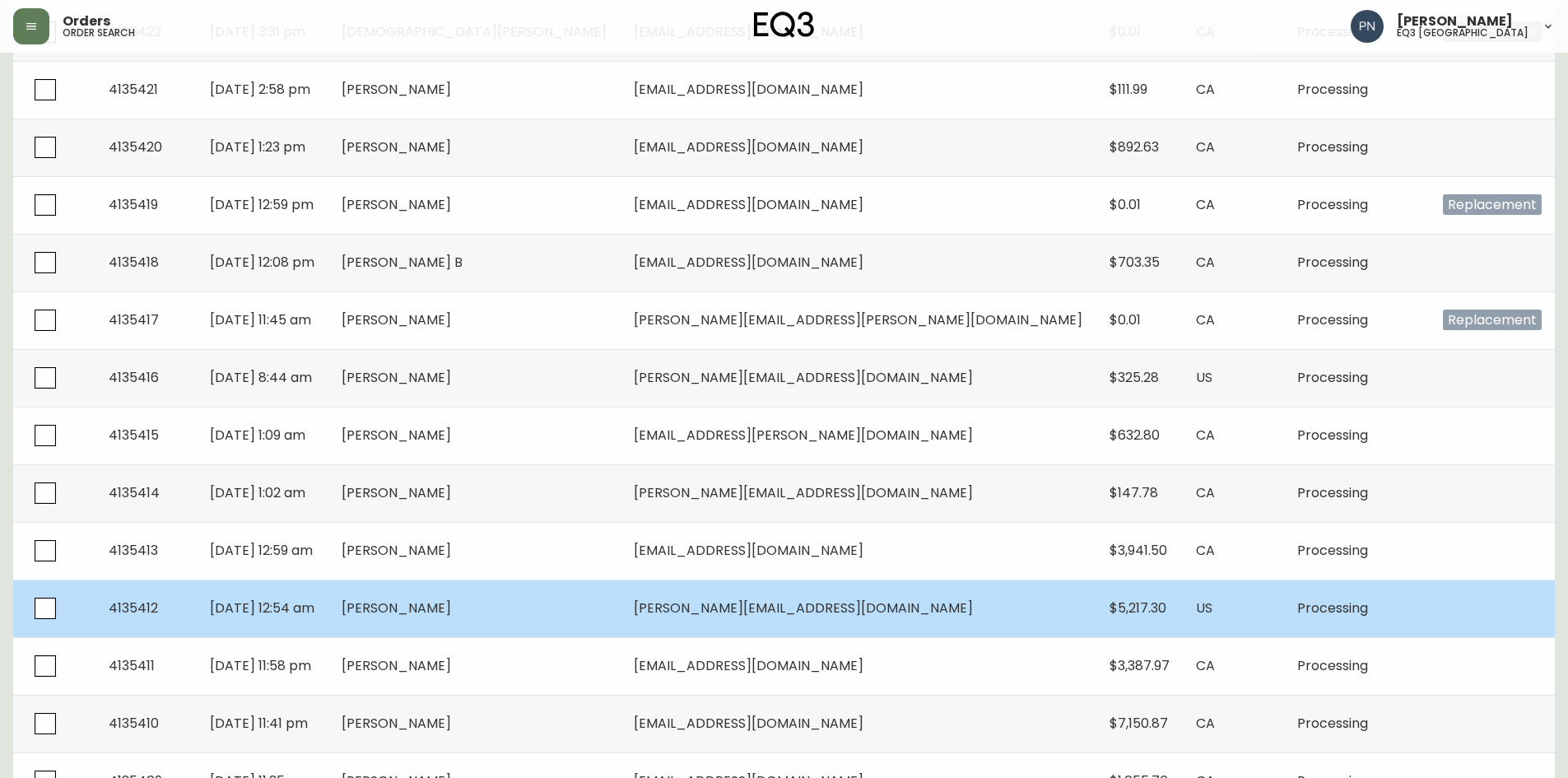
scroll to position [823, 0]
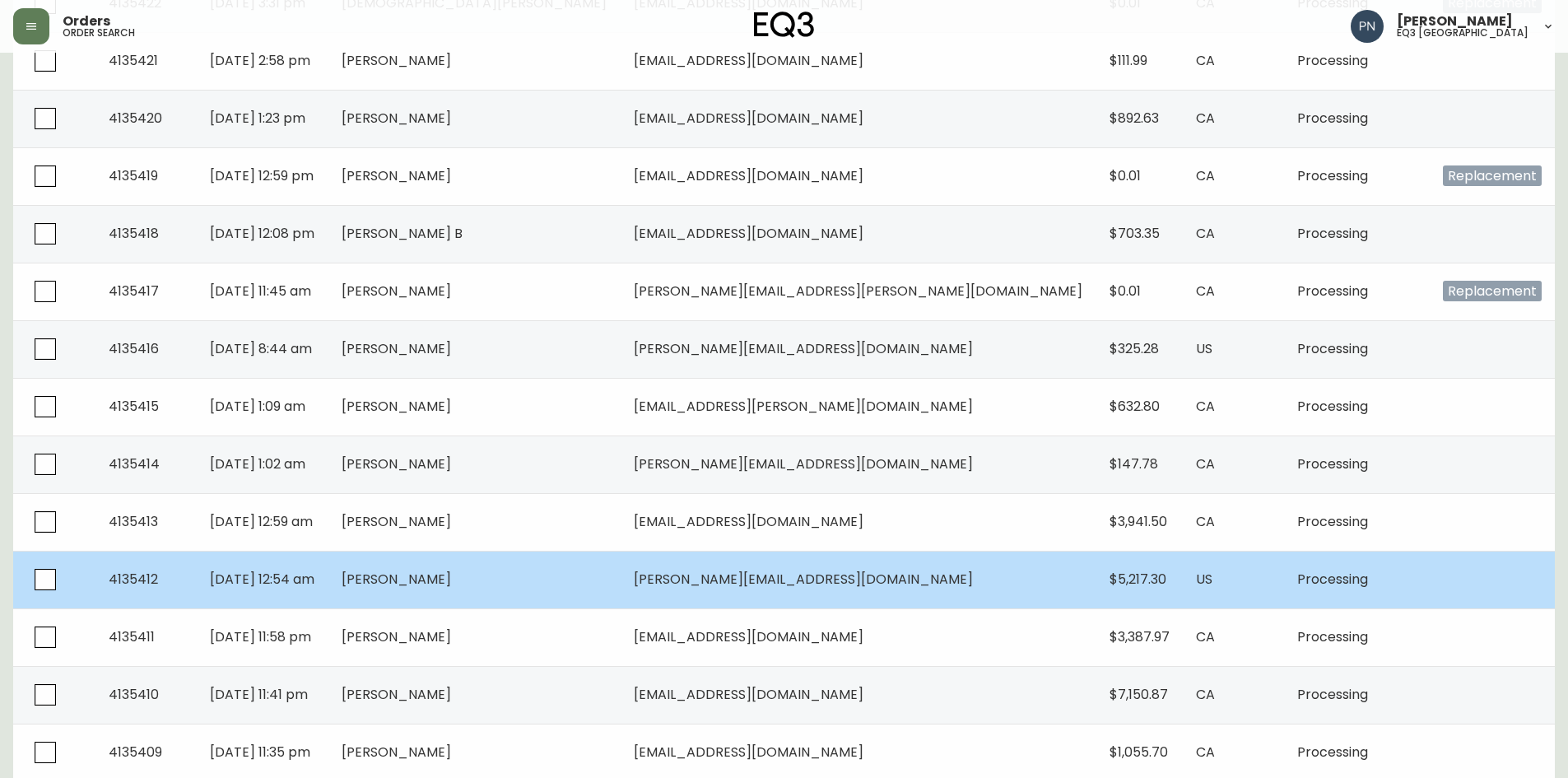
click at [315, 582] on span "[DATE] 12:54 am" at bounding box center [262, 579] width 104 height 19
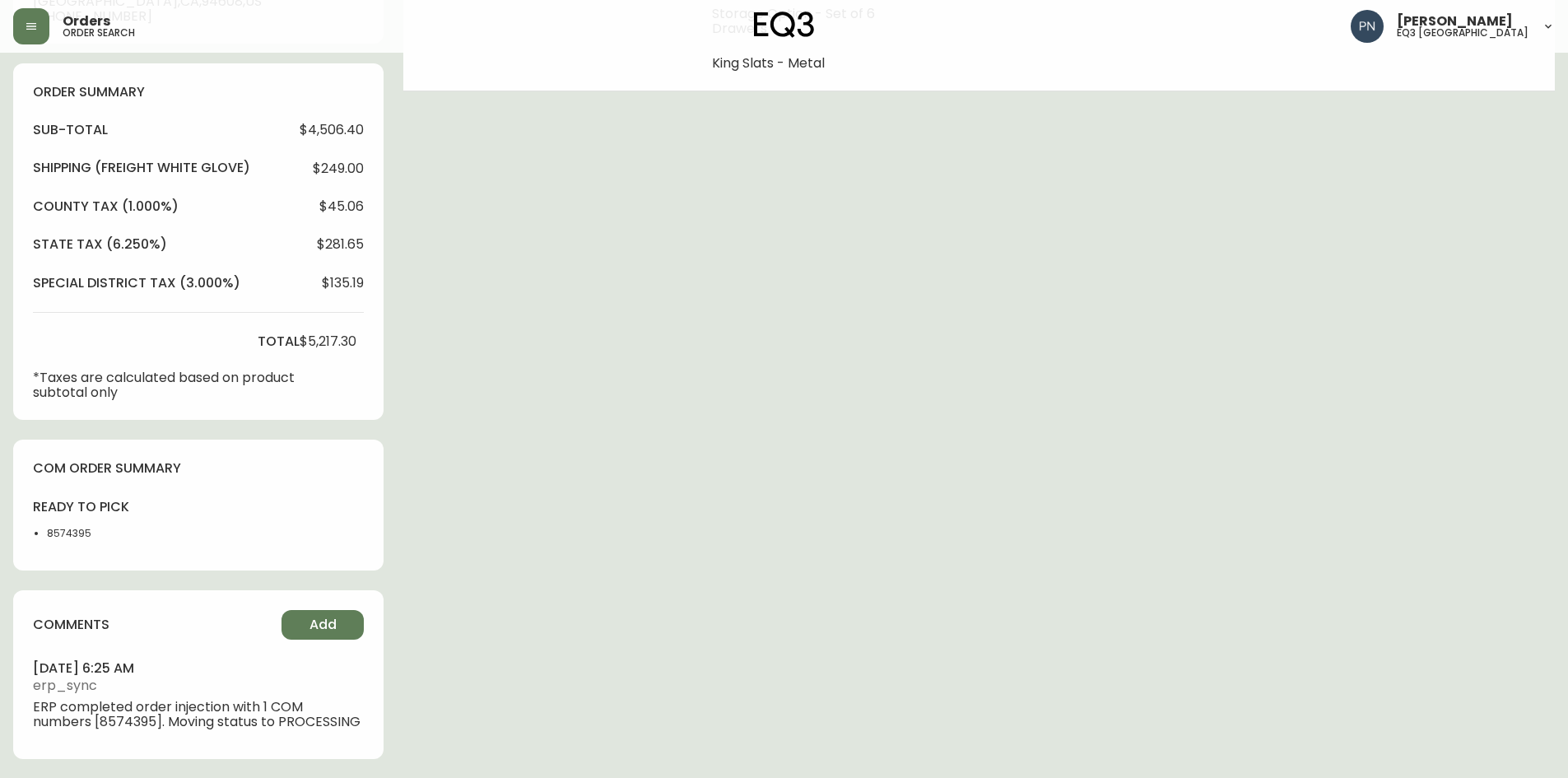
scroll to position [536, 0]
type input "Processing"
select select "PROCESSING"
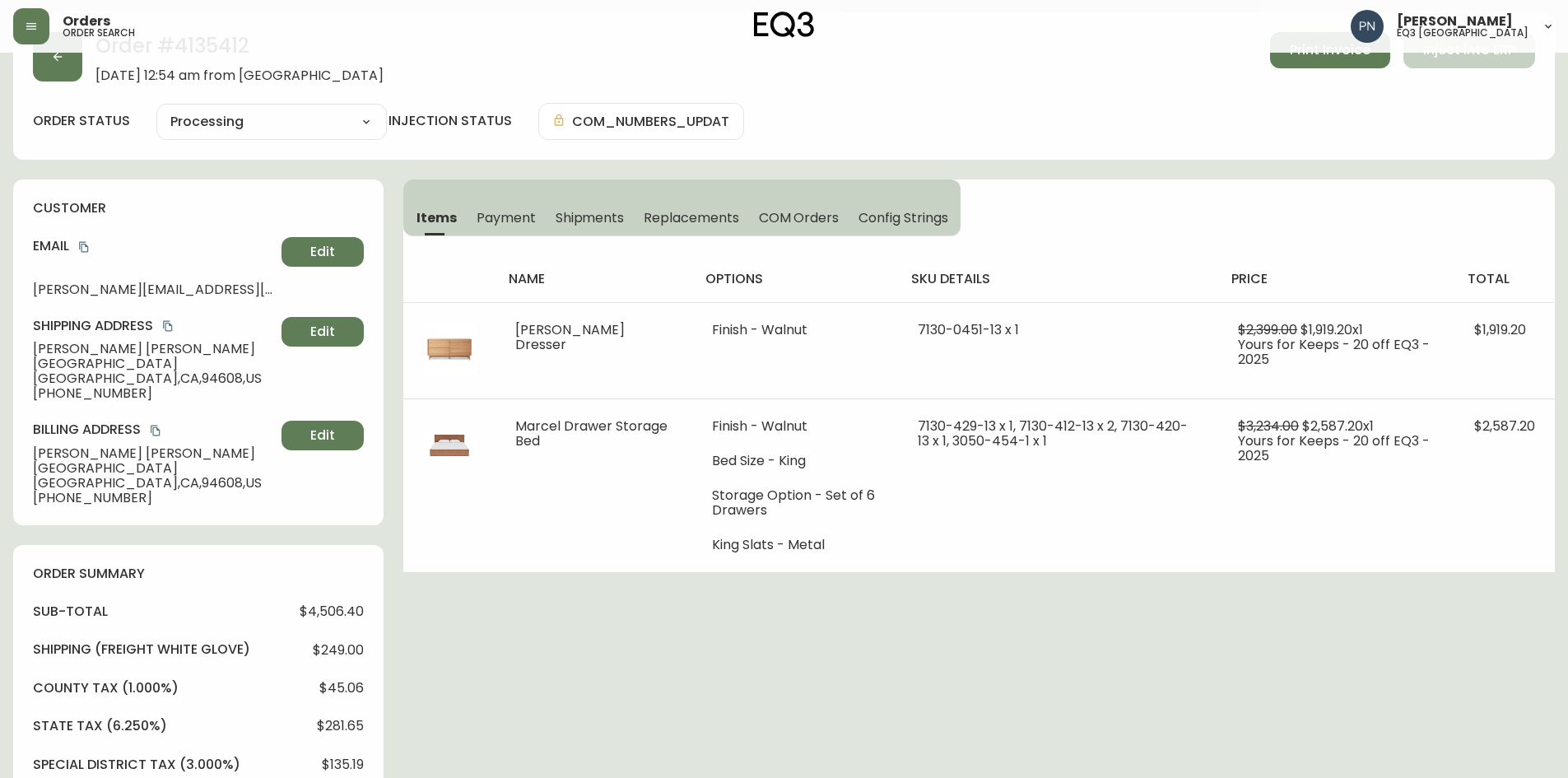
scroll to position [0, 0]
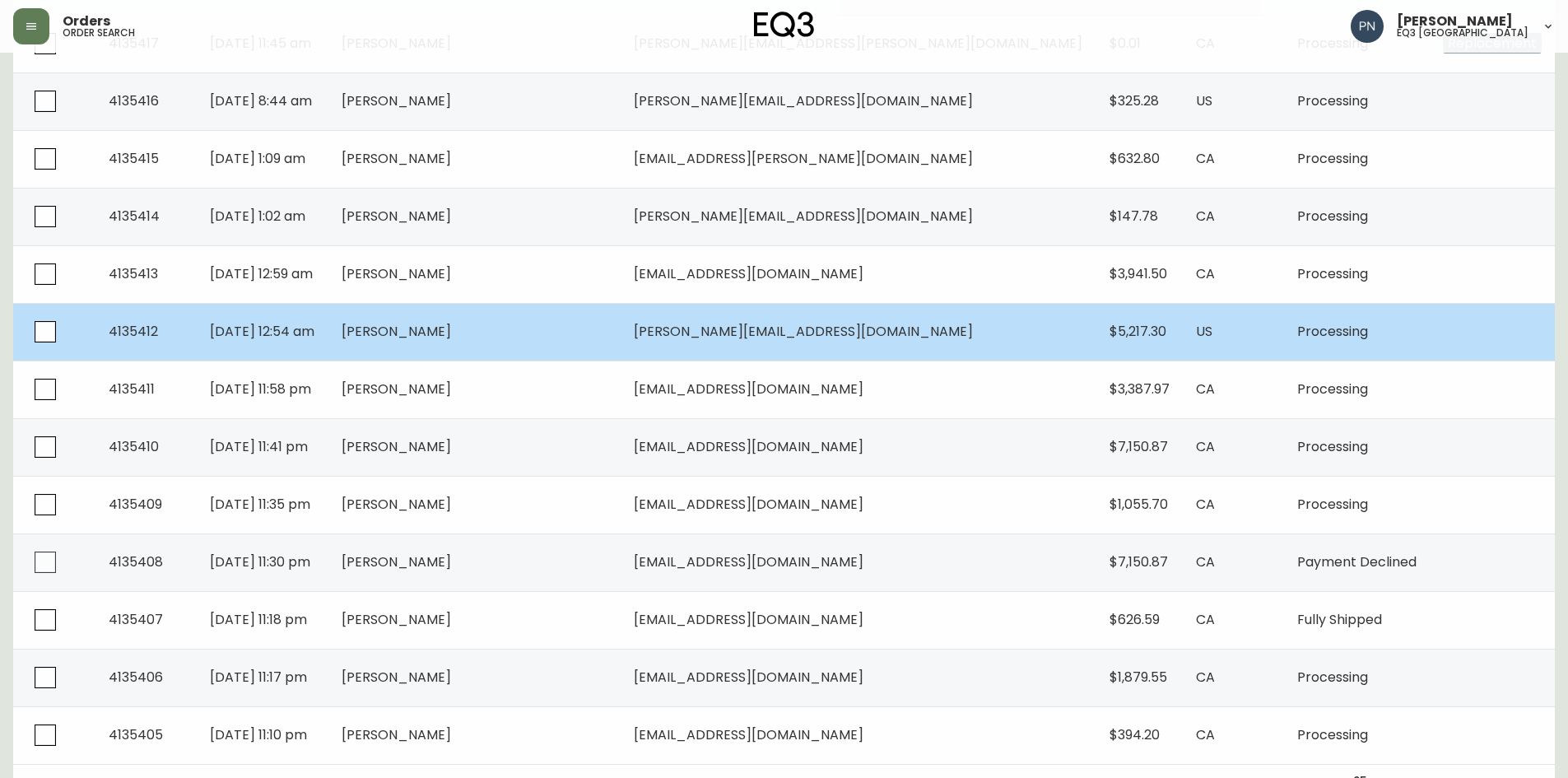
scroll to position [1095, 0]
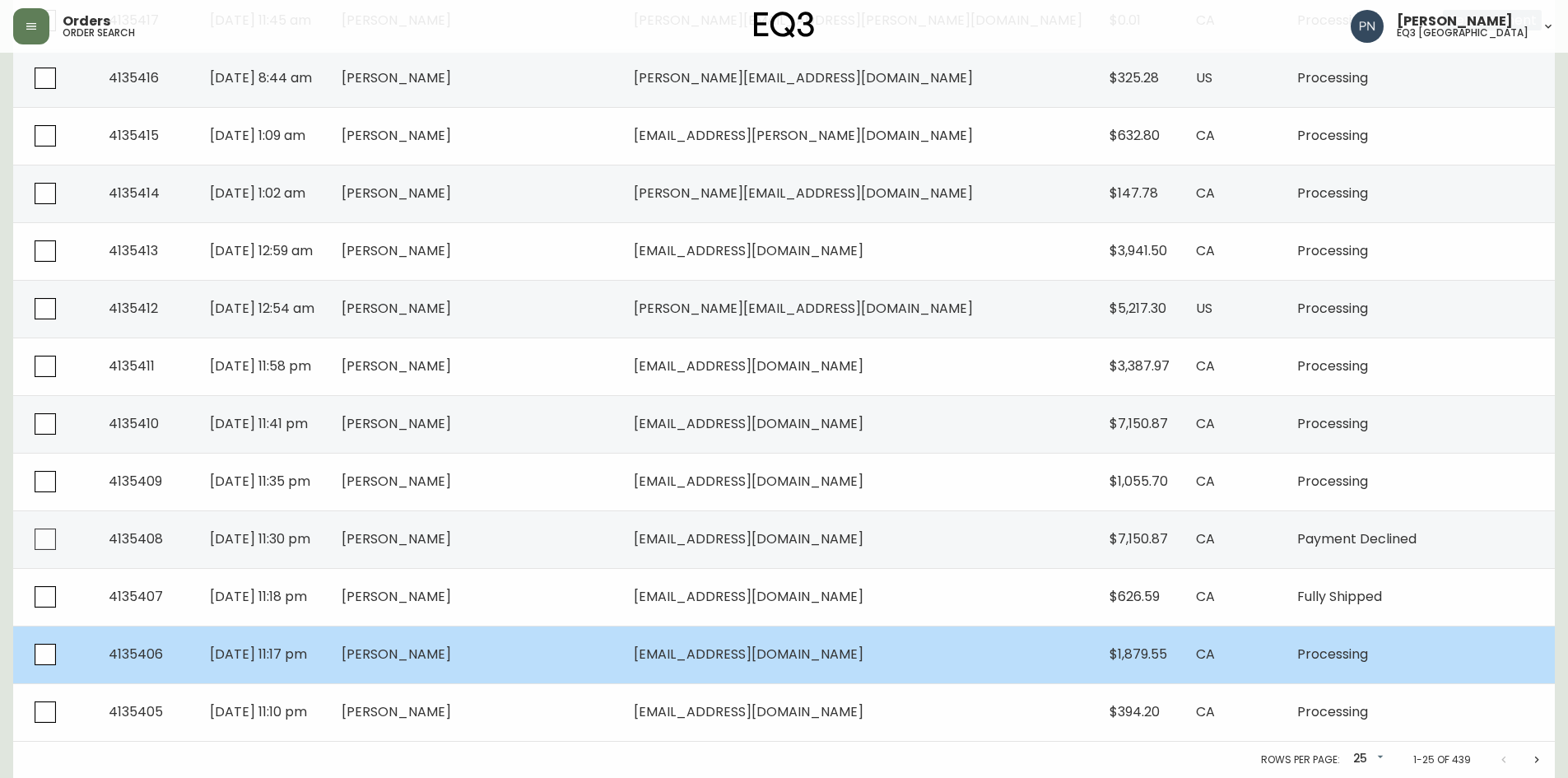
click at [506, 676] on td "[PERSON_NAME]" at bounding box center [474, 654] width 292 height 58
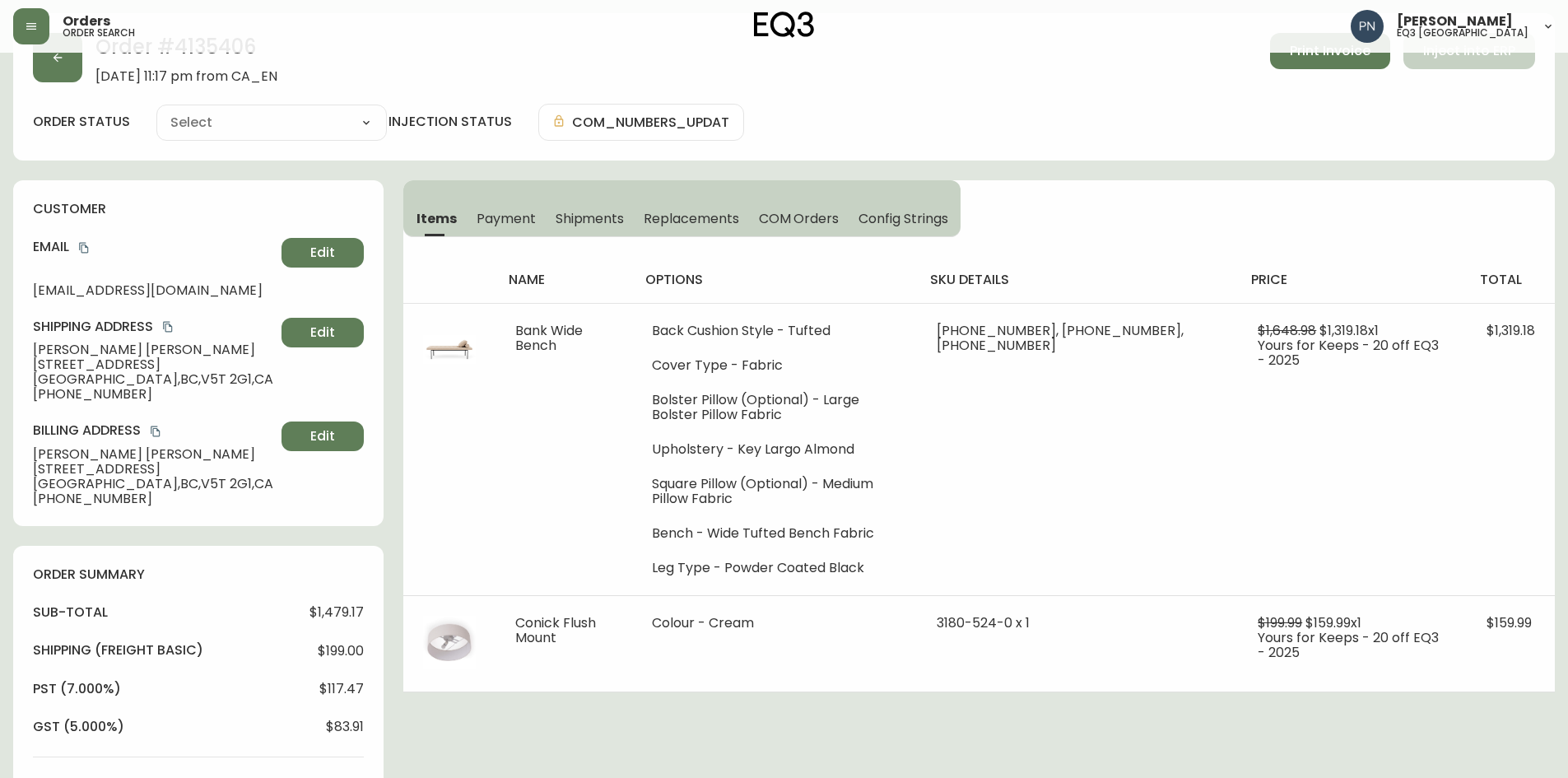
scroll to position [512, 0]
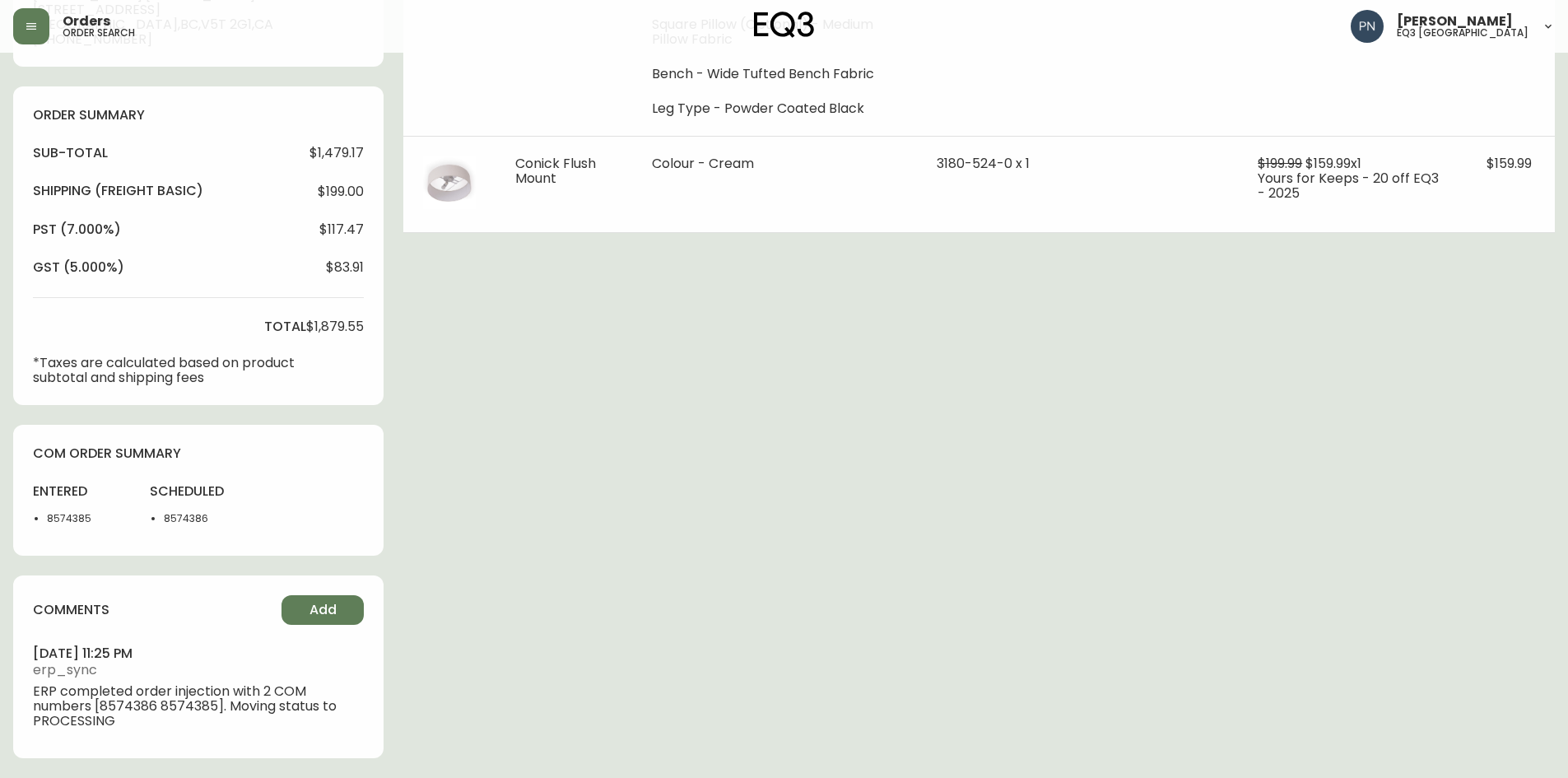
type input "Processing"
select select "PROCESSING"
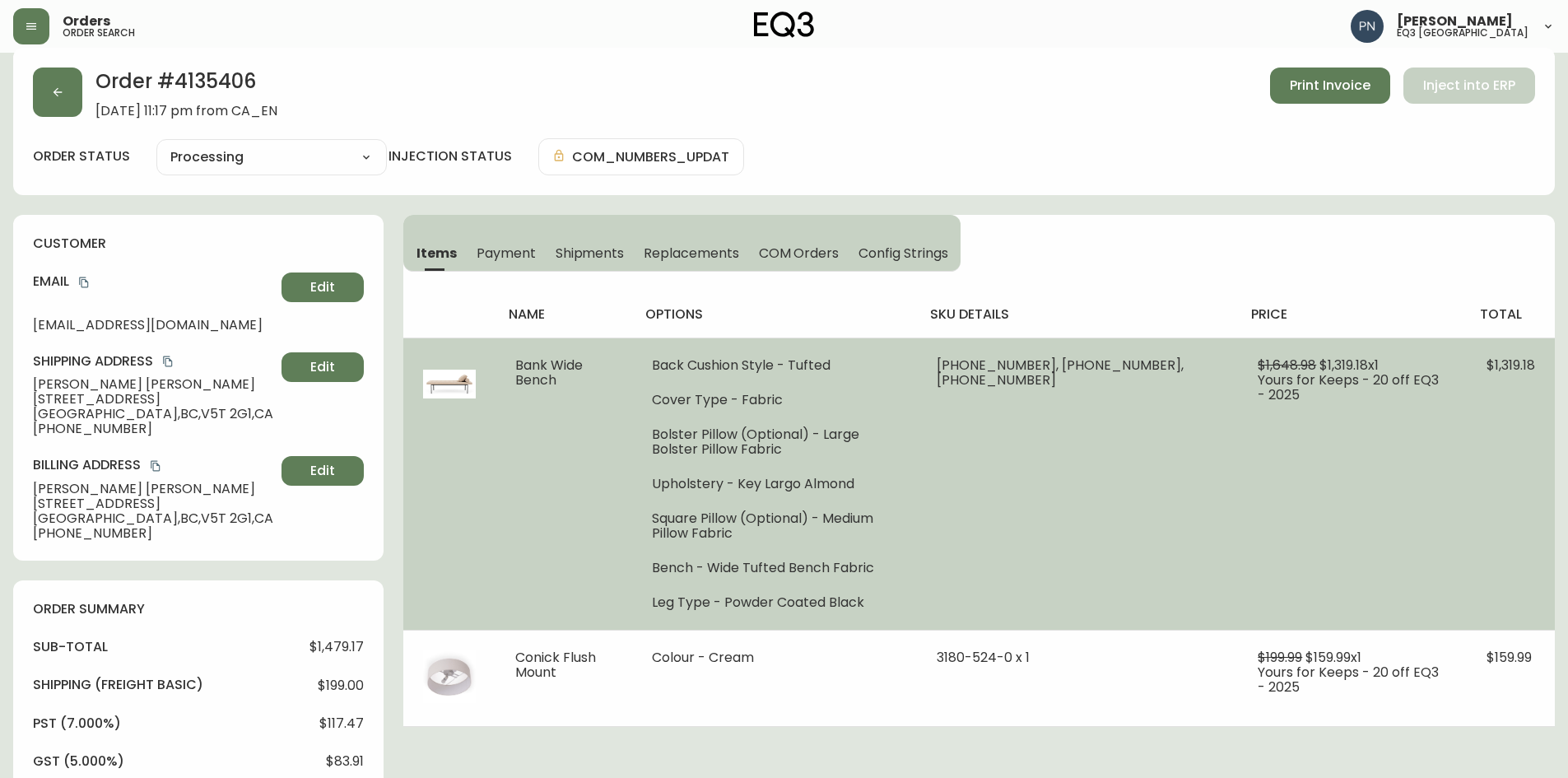
scroll to position [0, 0]
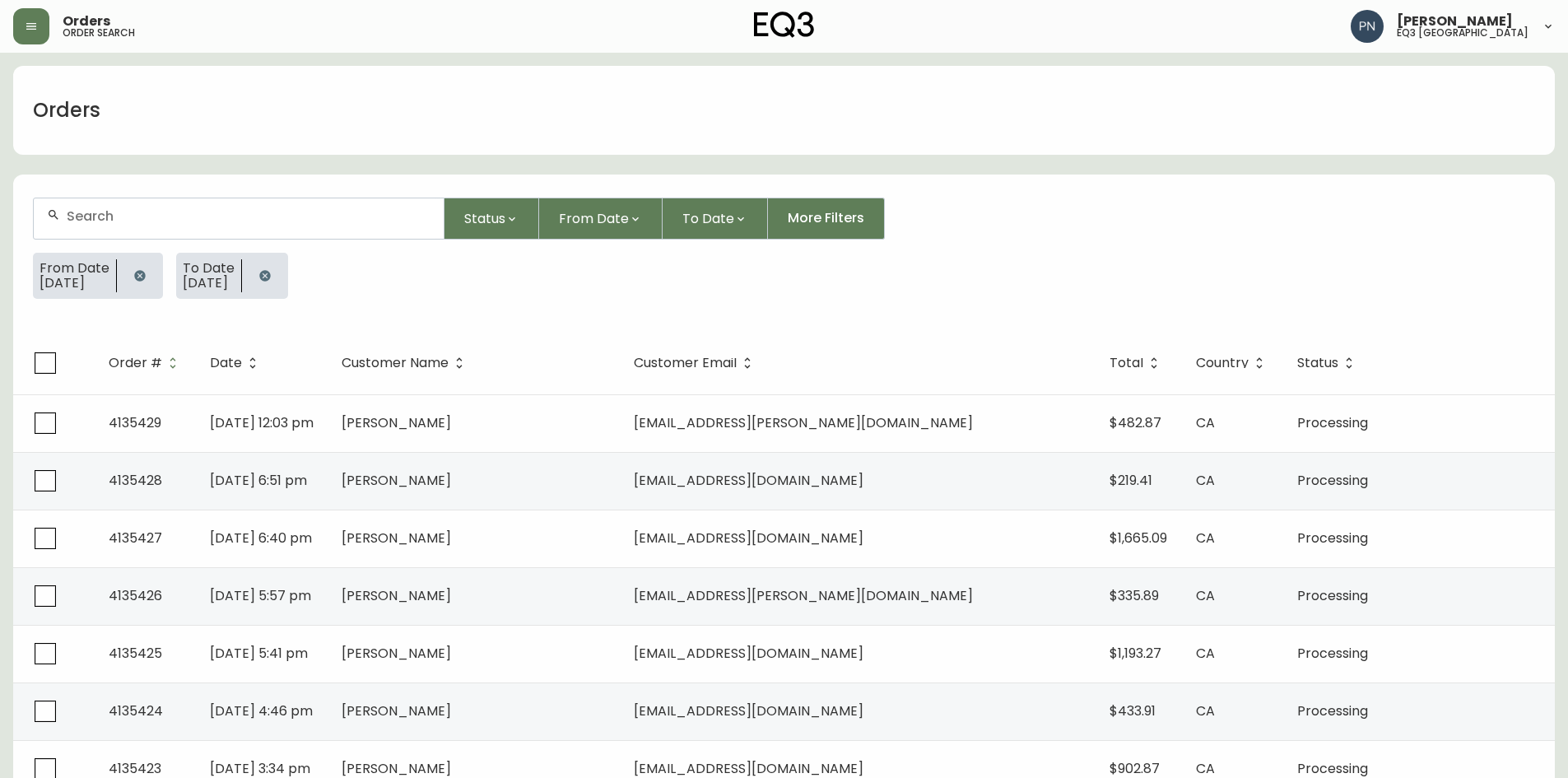
click at [806, 25] on img at bounding box center [784, 25] width 61 height 27
